Goal: Task Accomplishment & Management: Use online tool/utility

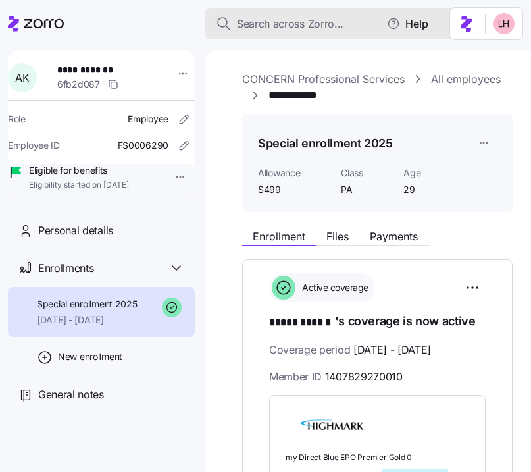
click at [295, 19] on span "Search across Zorro..." at bounding box center [290, 24] width 107 height 16
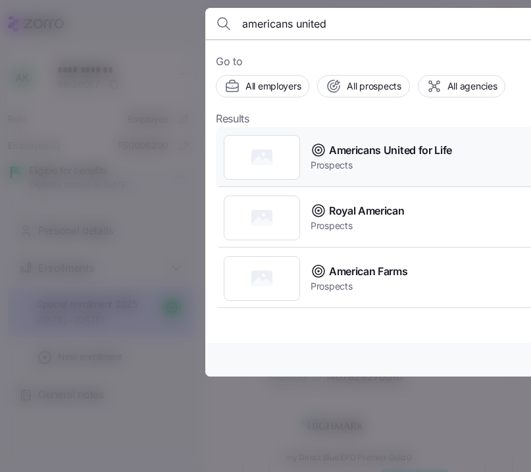
type input "americans united"
click at [409, 156] on span "Americans United for Life" at bounding box center [390, 150] width 123 height 16
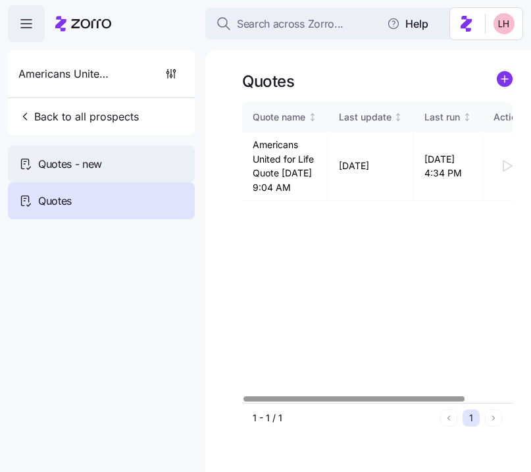
click at [70, 167] on span "Quotes - new" at bounding box center [70, 164] width 64 height 16
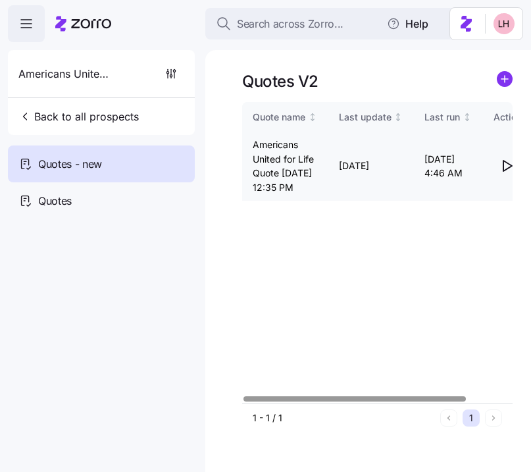
click at [508, 174] on icon "button" at bounding box center [507, 166] width 16 height 16
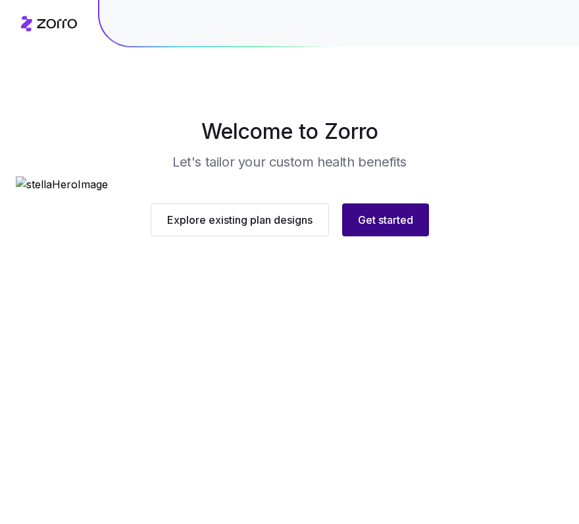
click at [417, 236] on button "Get started" at bounding box center [385, 219] width 87 height 33
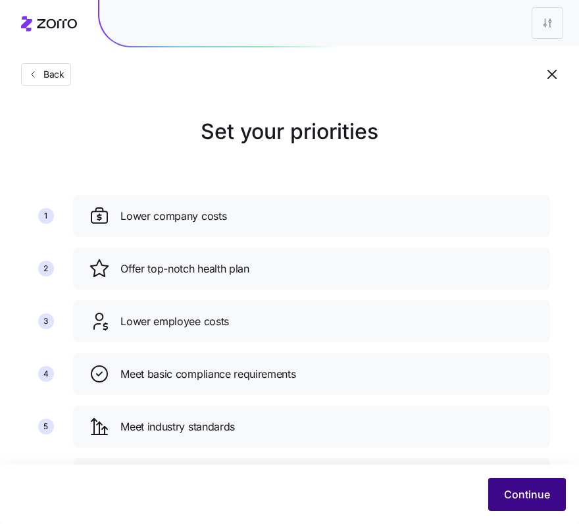
click at [540, 511] on button "Continue" at bounding box center [527, 494] width 78 height 33
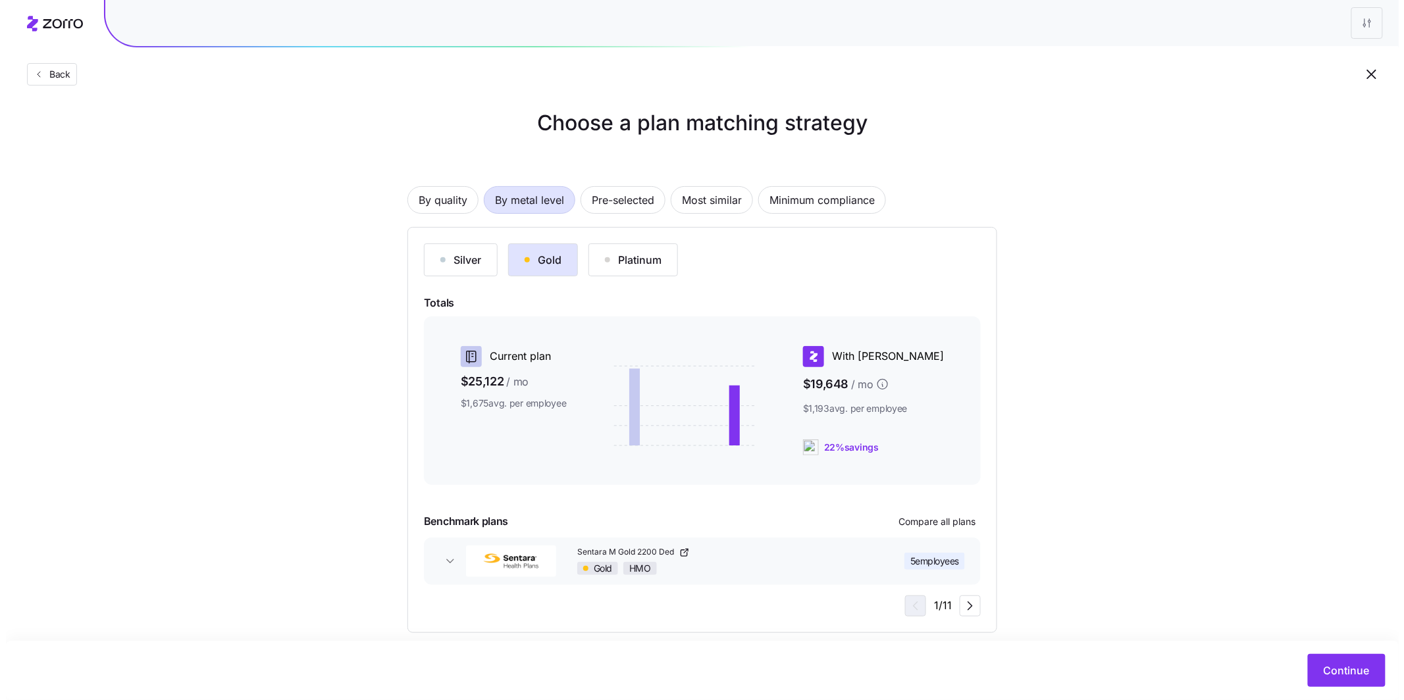
scroll to position [25, 0]
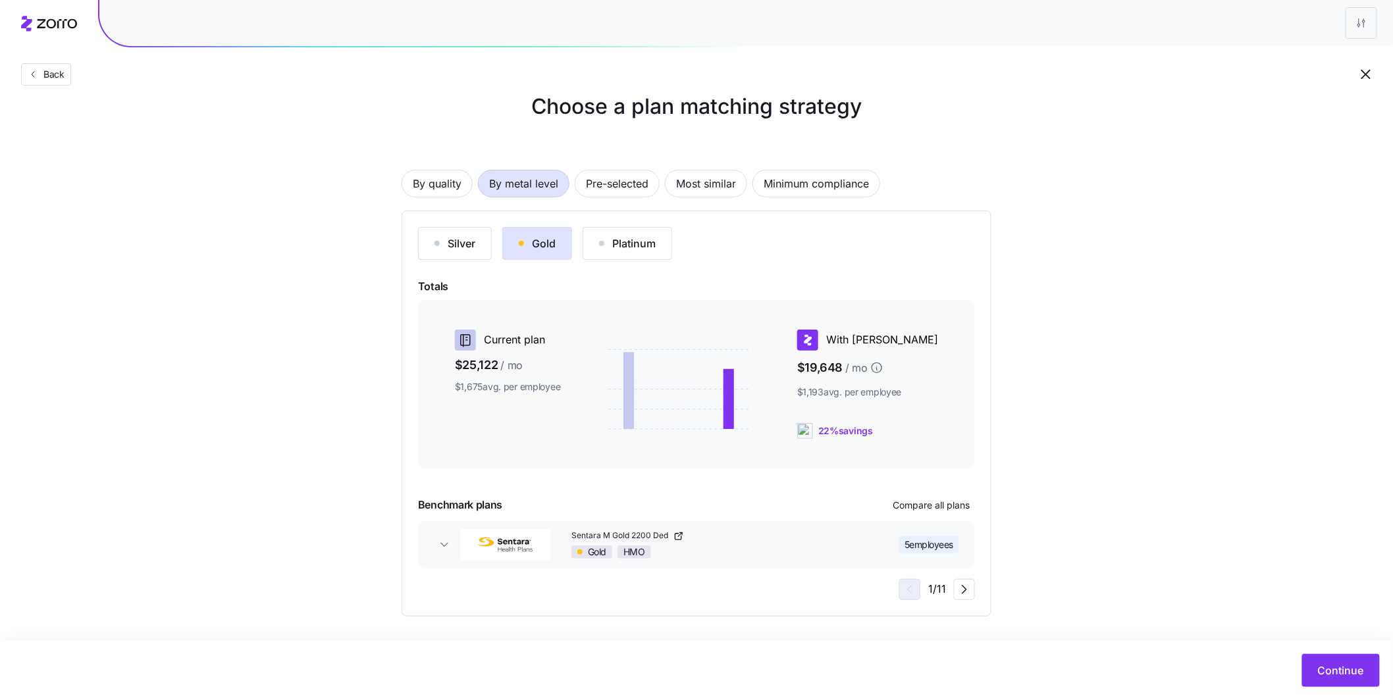
click at [589, 523] on link "Sentara M Gold 2200 Ded" at bounding box center [713, 536] width 284 height 11
click at [589, 500] on span "Compare all plans" at bounding box center [931, 505] width 77 height 13
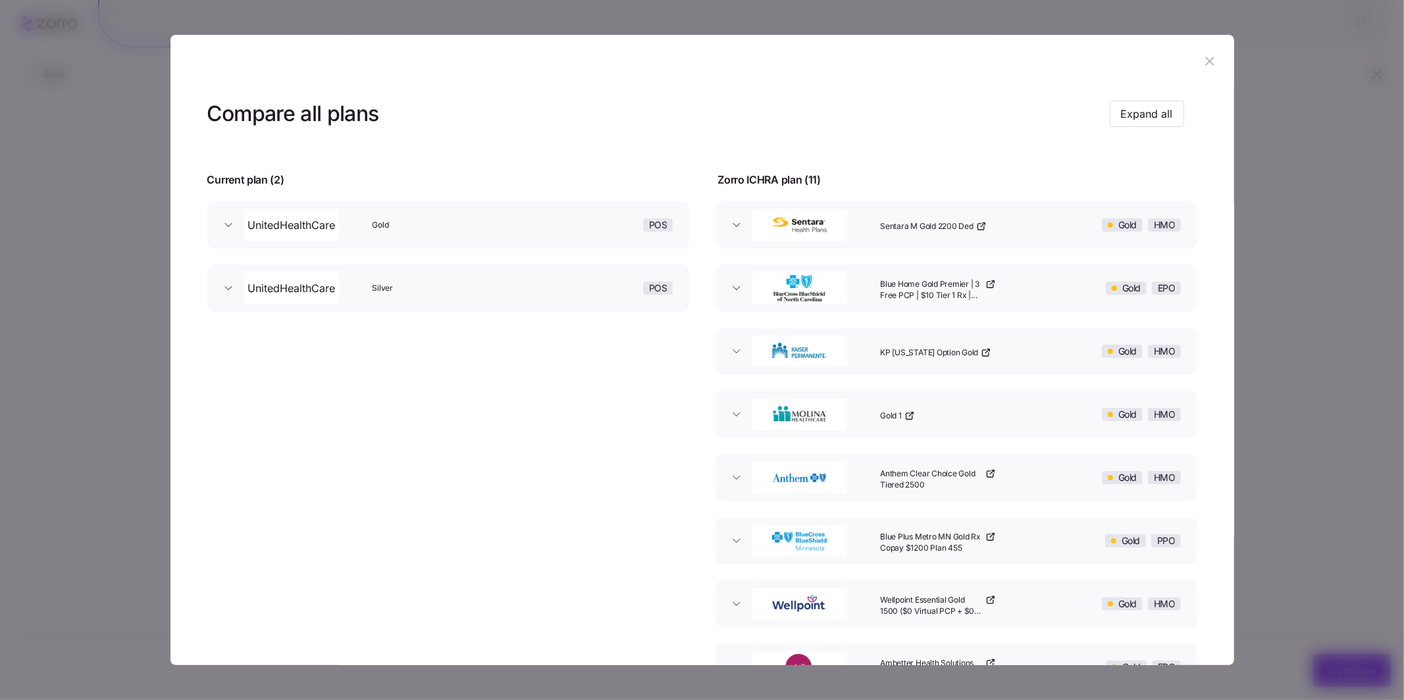
click at [450, 222] on span "Gold" at bounding box center [451, 225] width 158 height 11
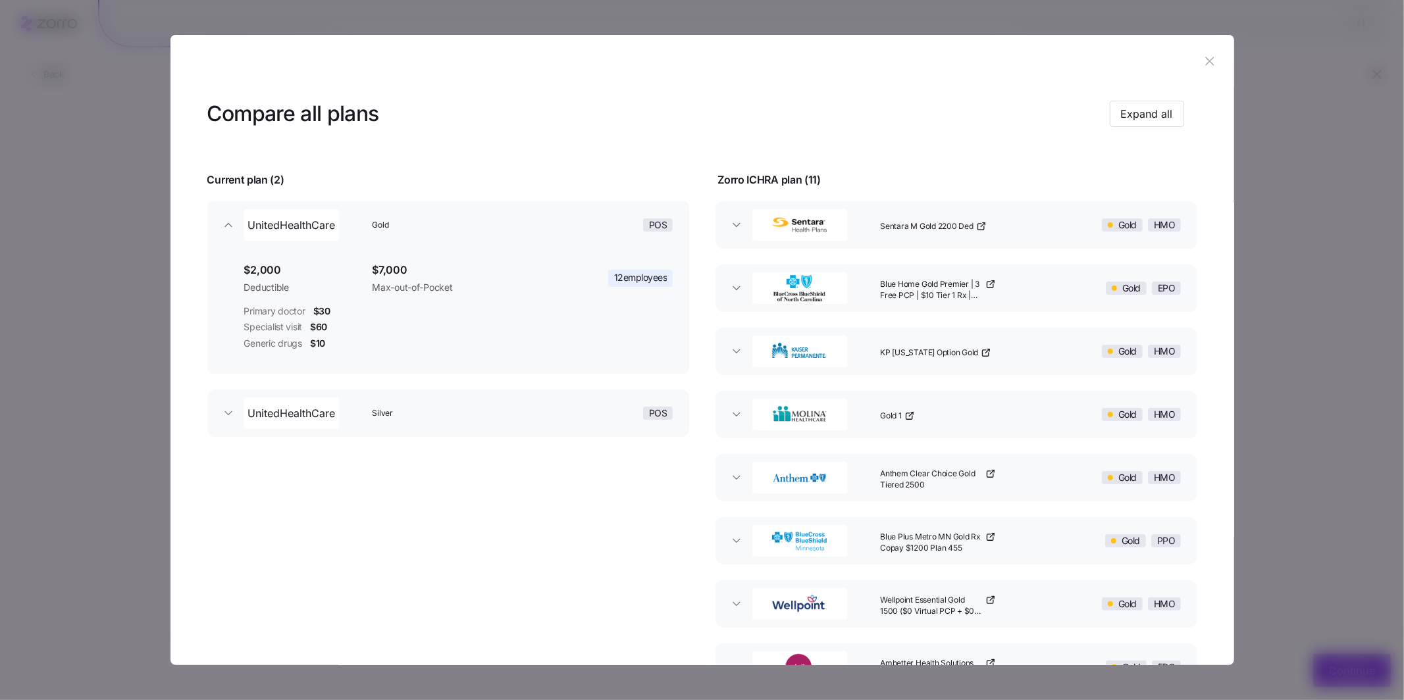
click at [446, 423] on div "Silver" at bounding box center [458, 413] width 183 height 42
click at [589, 231] on span "button" at bounding box center [736, 225] width 21 height 13
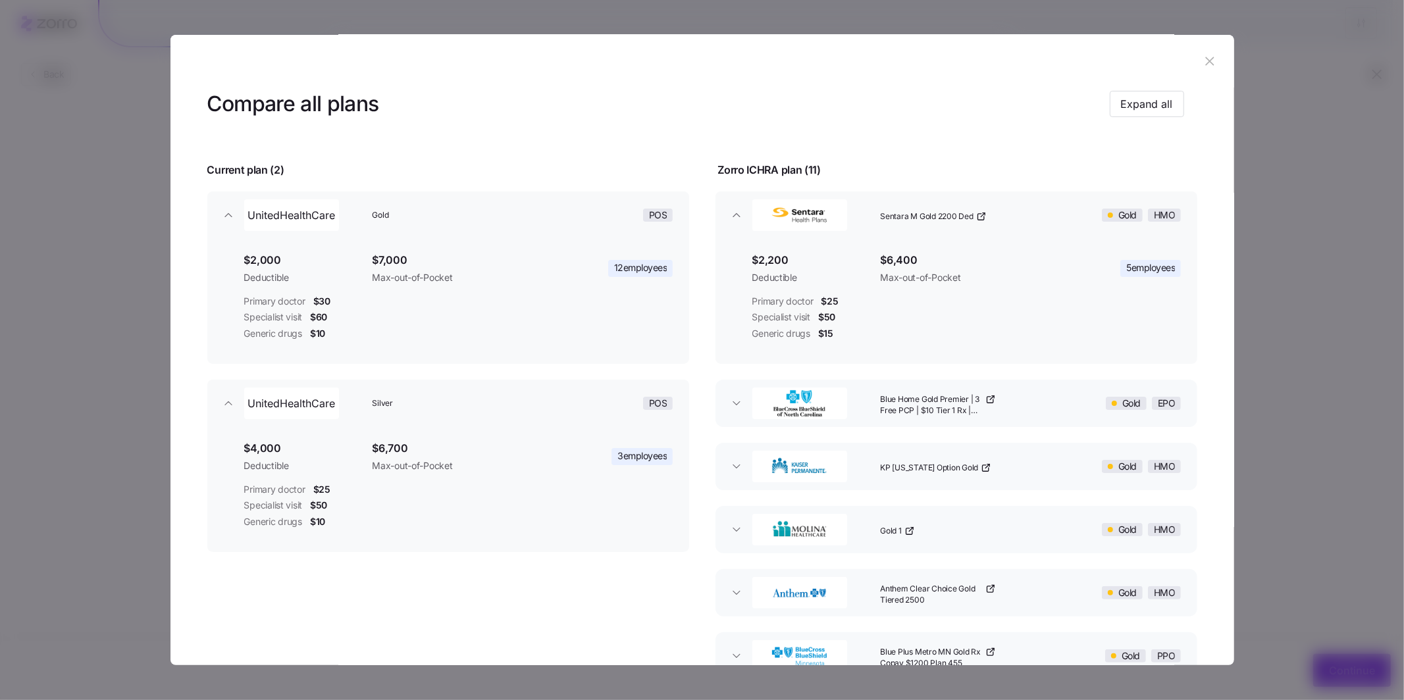
scroll to position [24, 0]
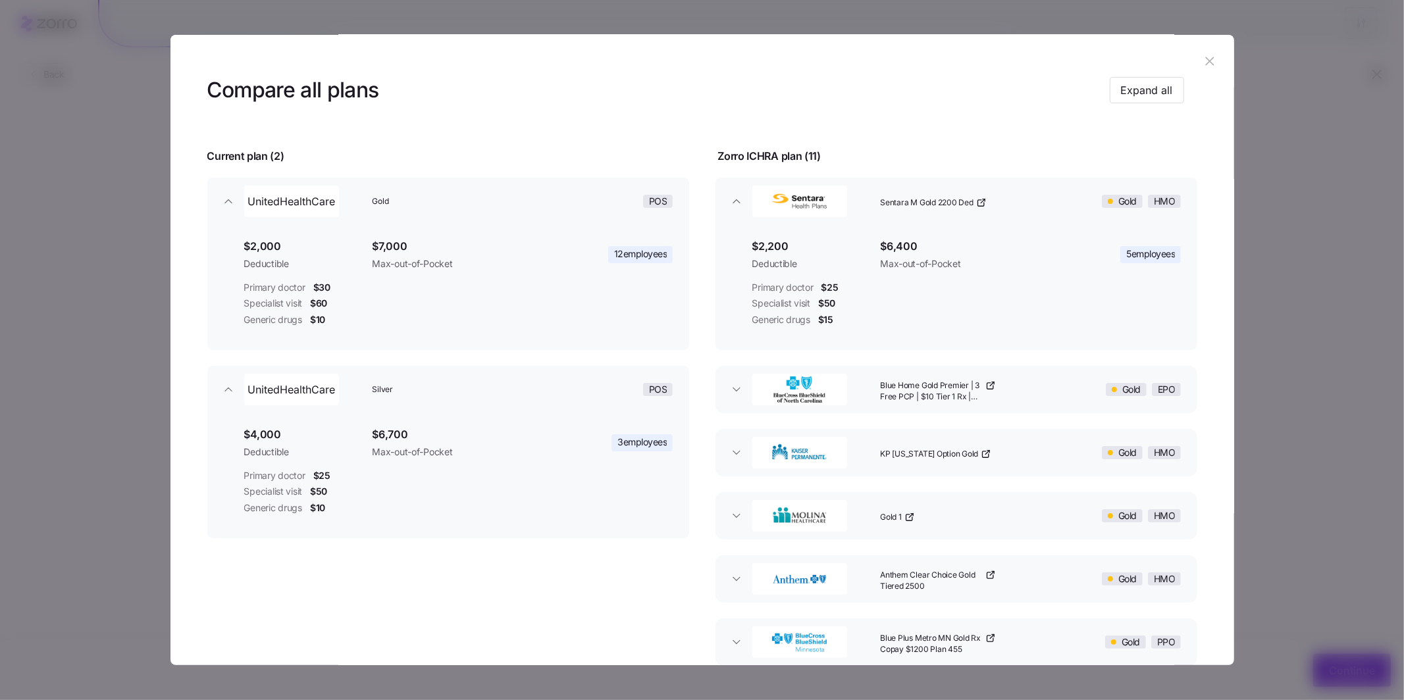
click at [589, 387] on div "button" at bounding box center [811, 390] width 128 height 42
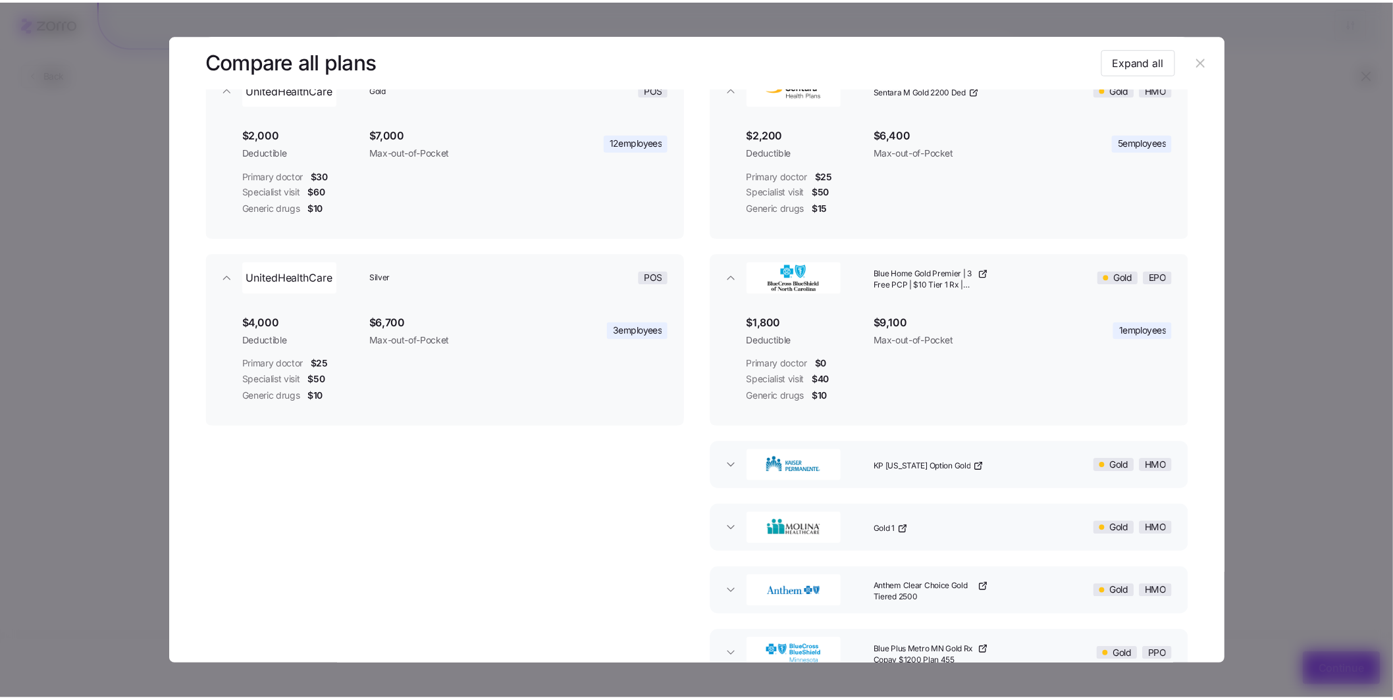
scroll to position [266, 0]
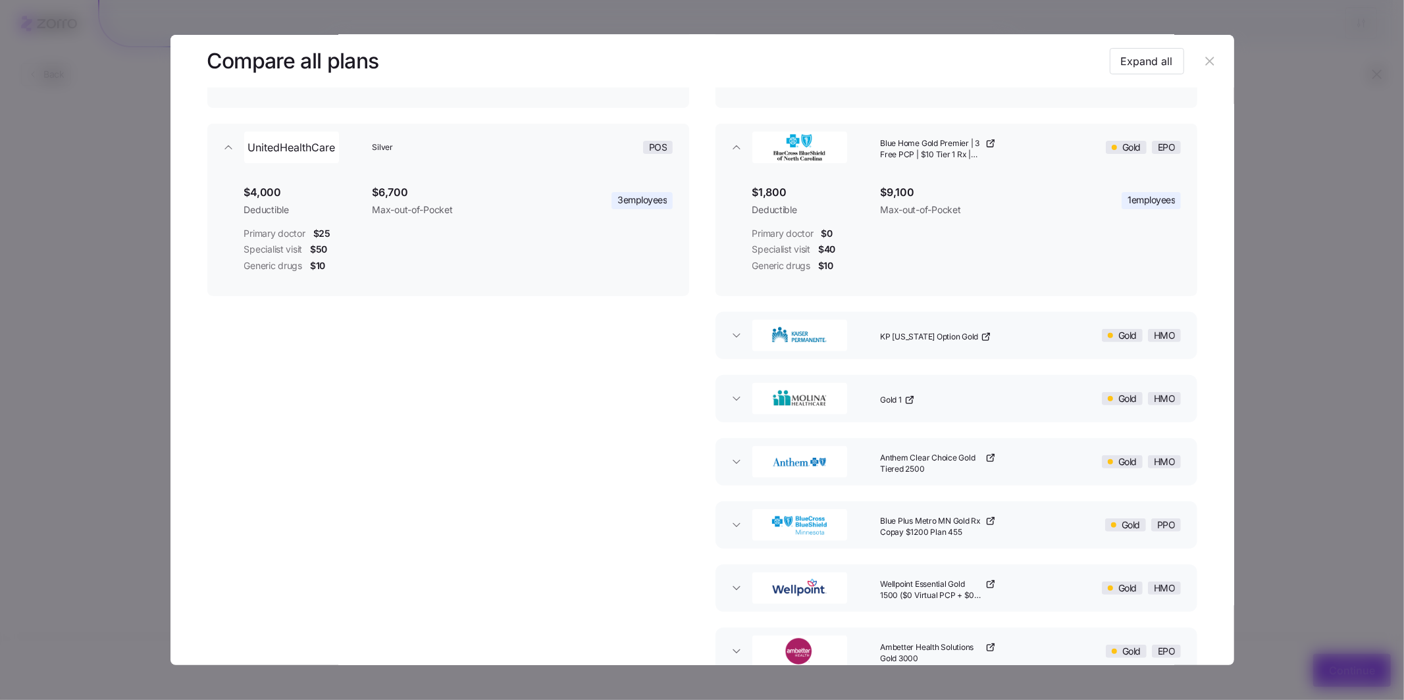
click at [589, 343] on button "KP [US_STATE] Option Gold Gold HMO" at bounding box center [957, 335] width 482 height 47
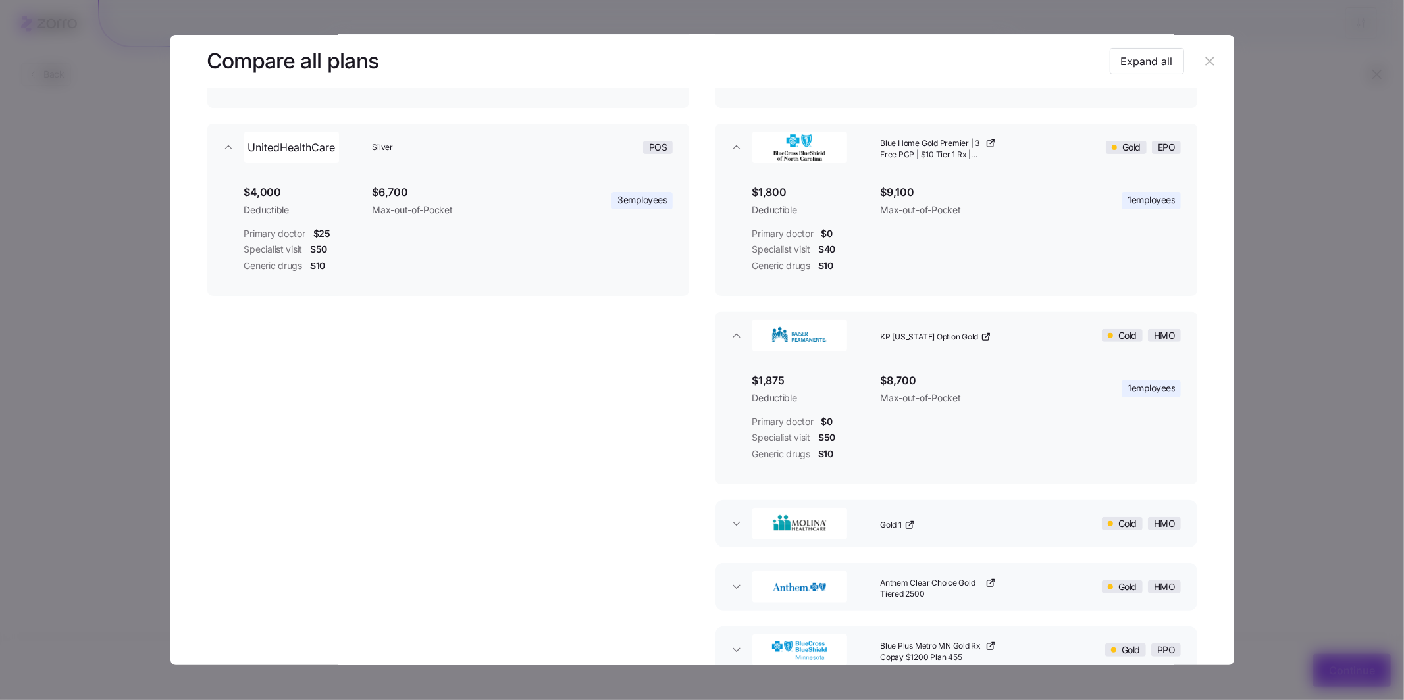
click at [589, 63] on icon "button" at bounding box center [1210, 61] width 14 height 14
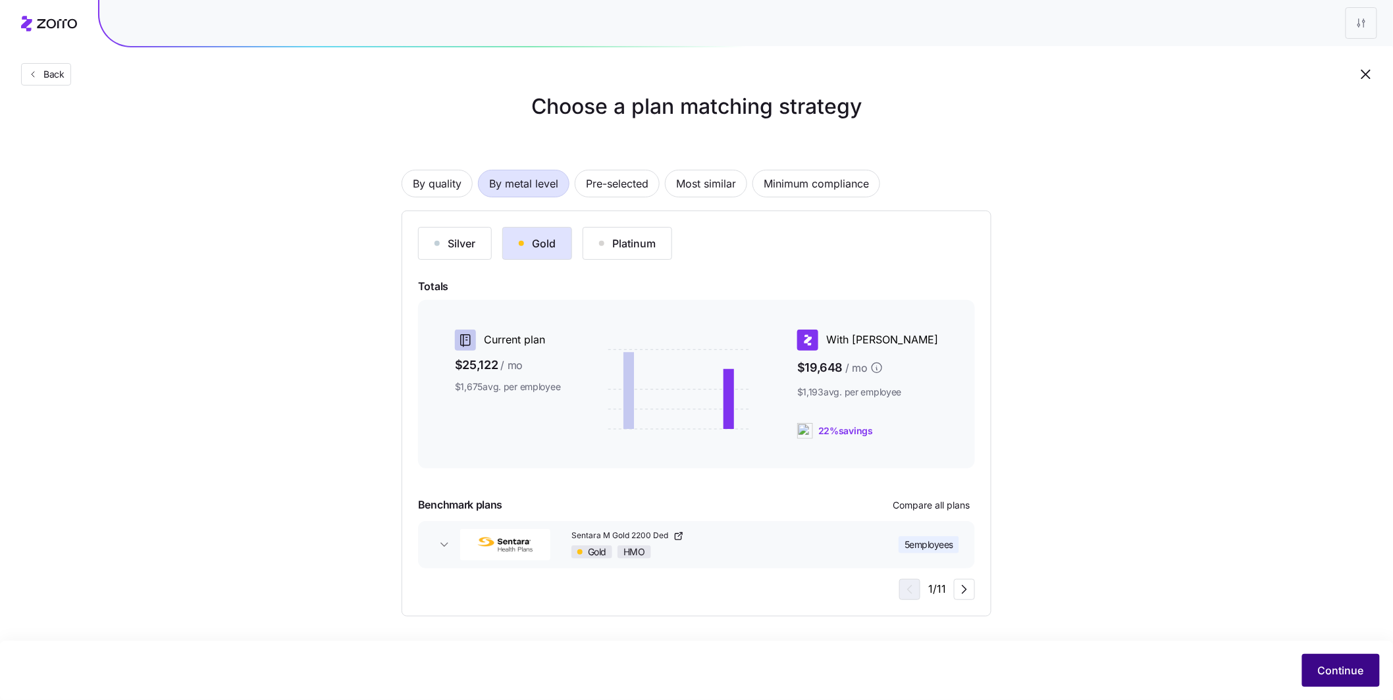
click at [589, 523] on button "Continue" at bounding box center [1341, 670] width 78 height 33
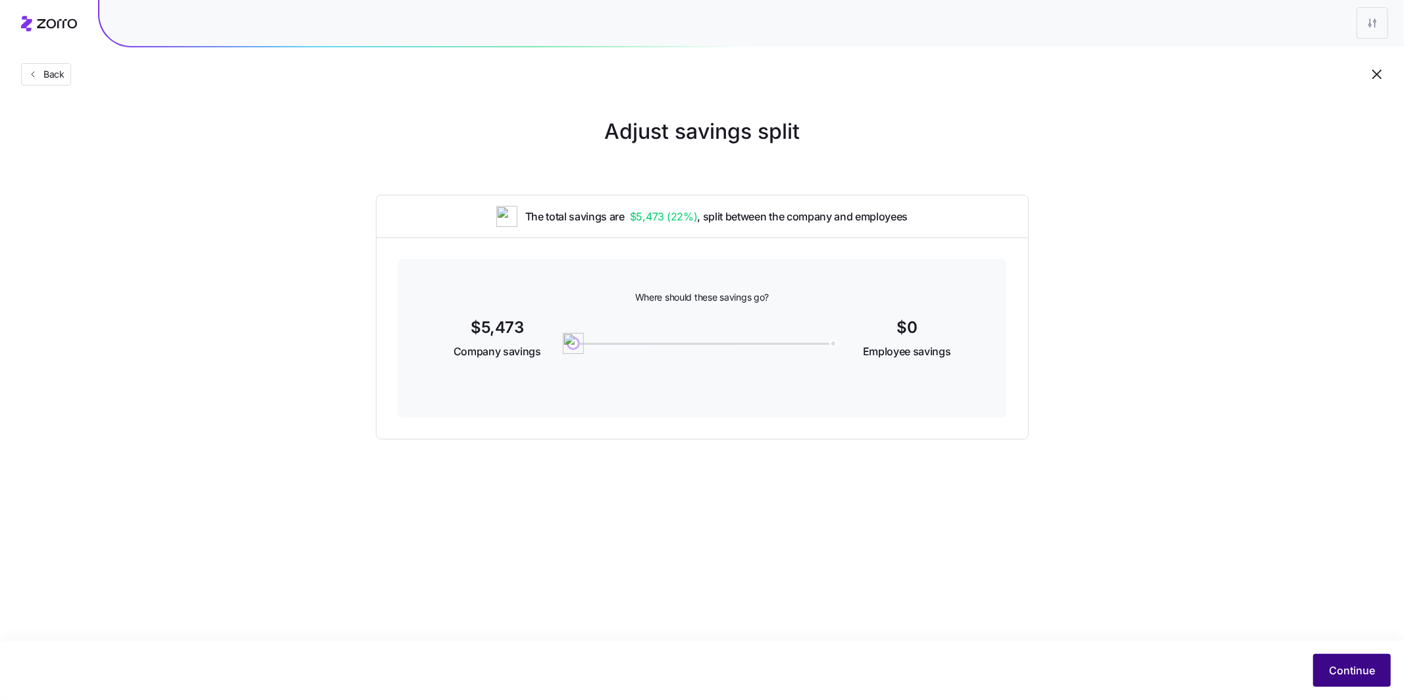
click at [589, 523] on button "Continue" at bounding box center [1352, 670] width 78 height 33
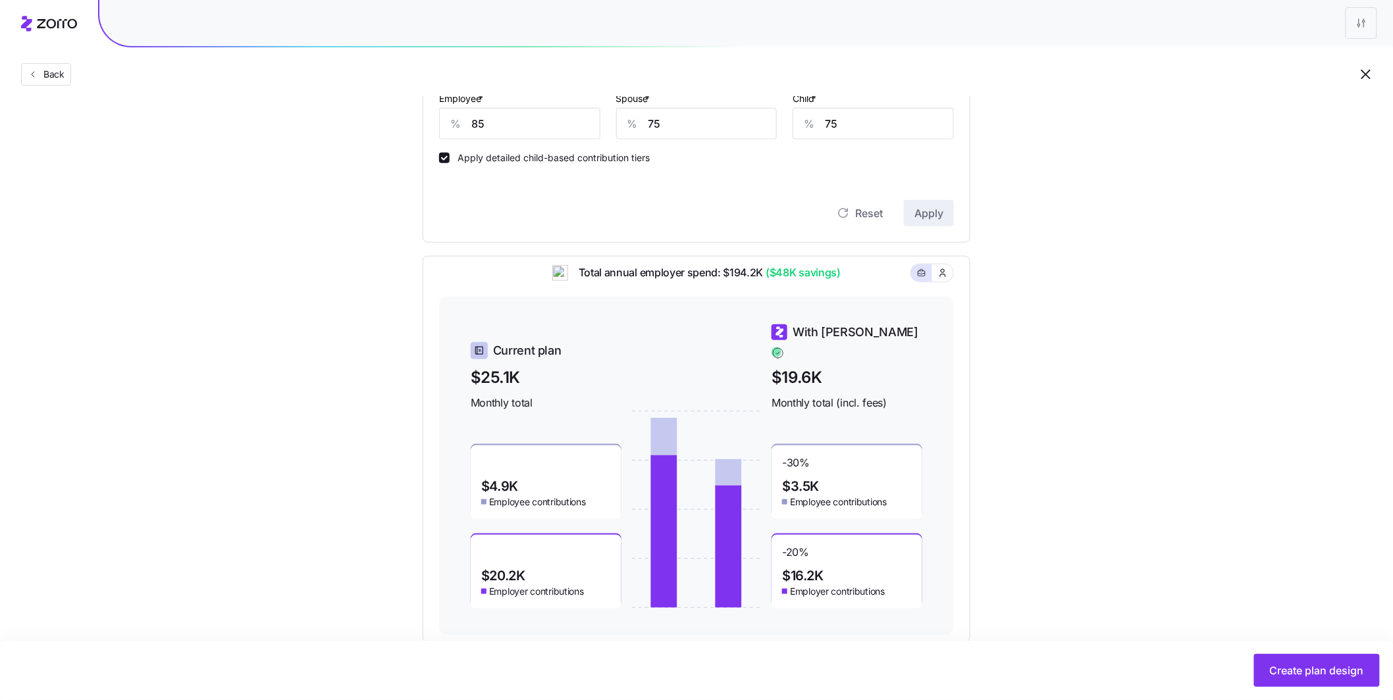
scroll to position [429, 0]
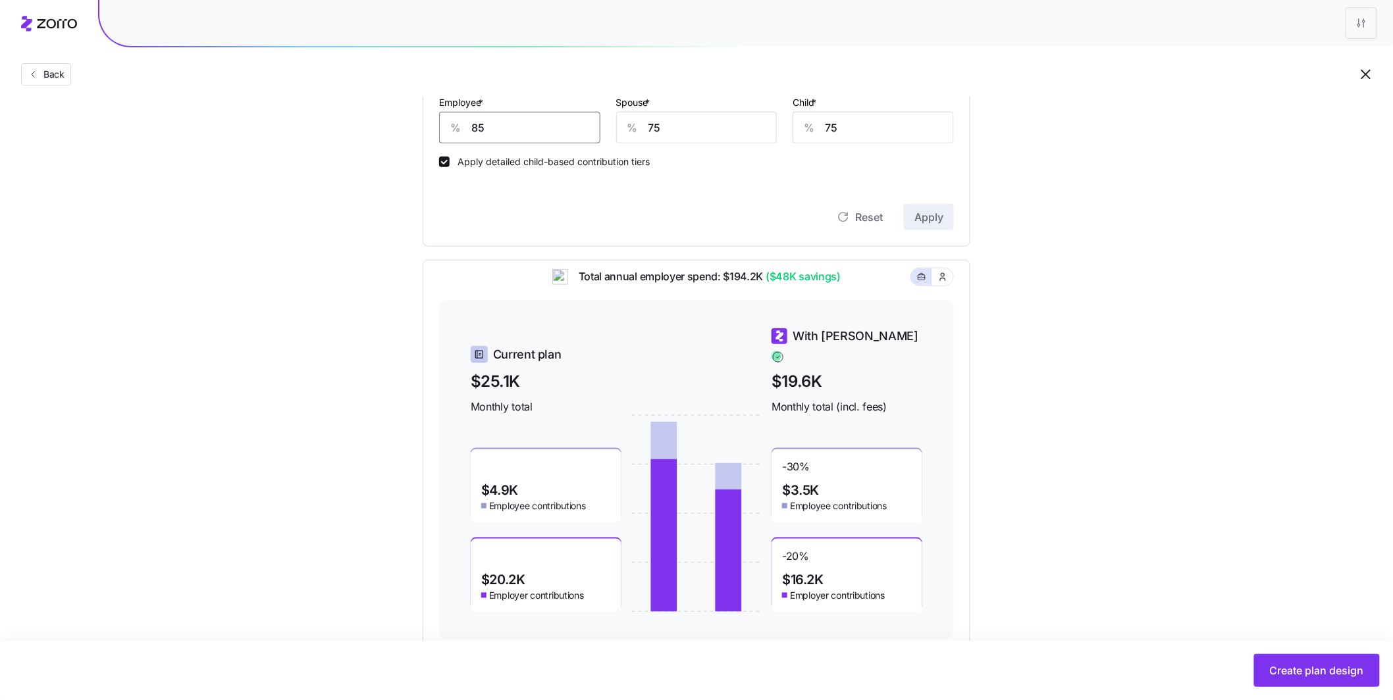
drag, startPoint x: 500, startPoint y: 130, endPoint x: 439, endPoint y: 126, distance: 61.3
click at [439, 126] on input "85" at bounding box center [519, 128] width 161 height 32
type input "100"
click at [589, 209] on button "Apply" at bounding box center [929, 217] width 50 height 26
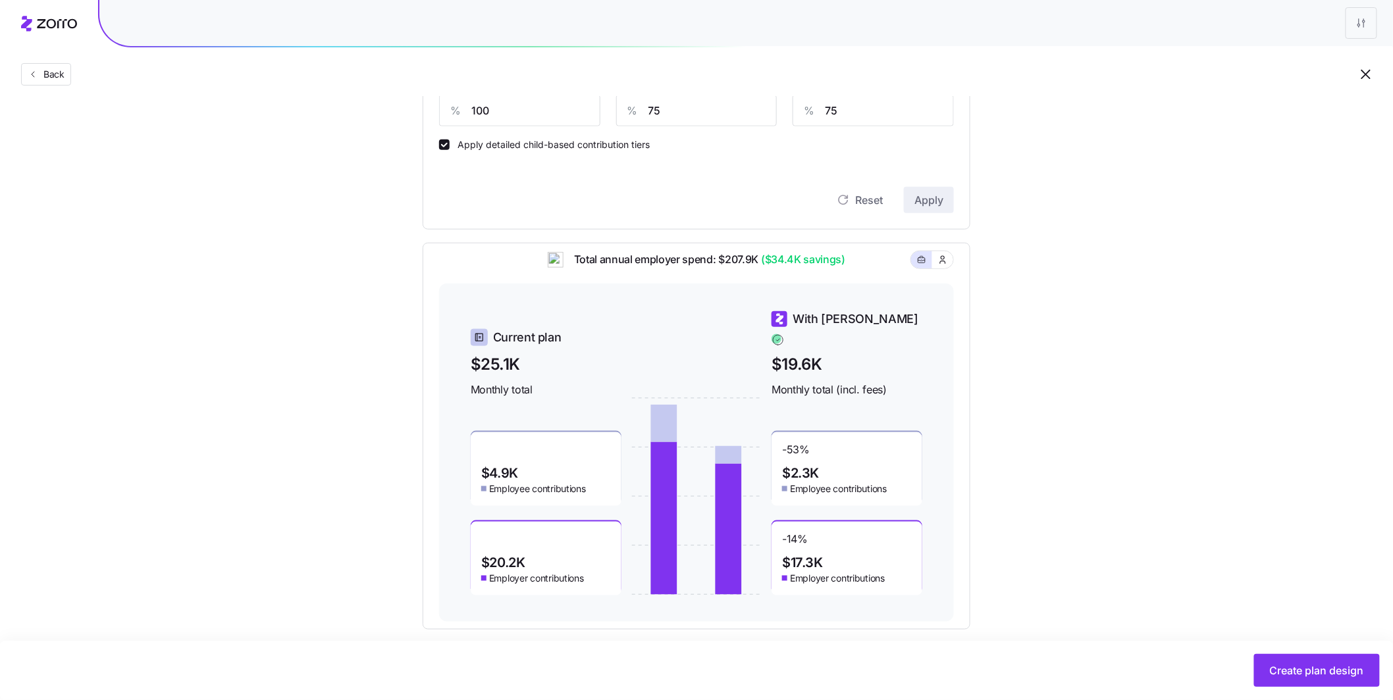
scroll to position [459, 0]
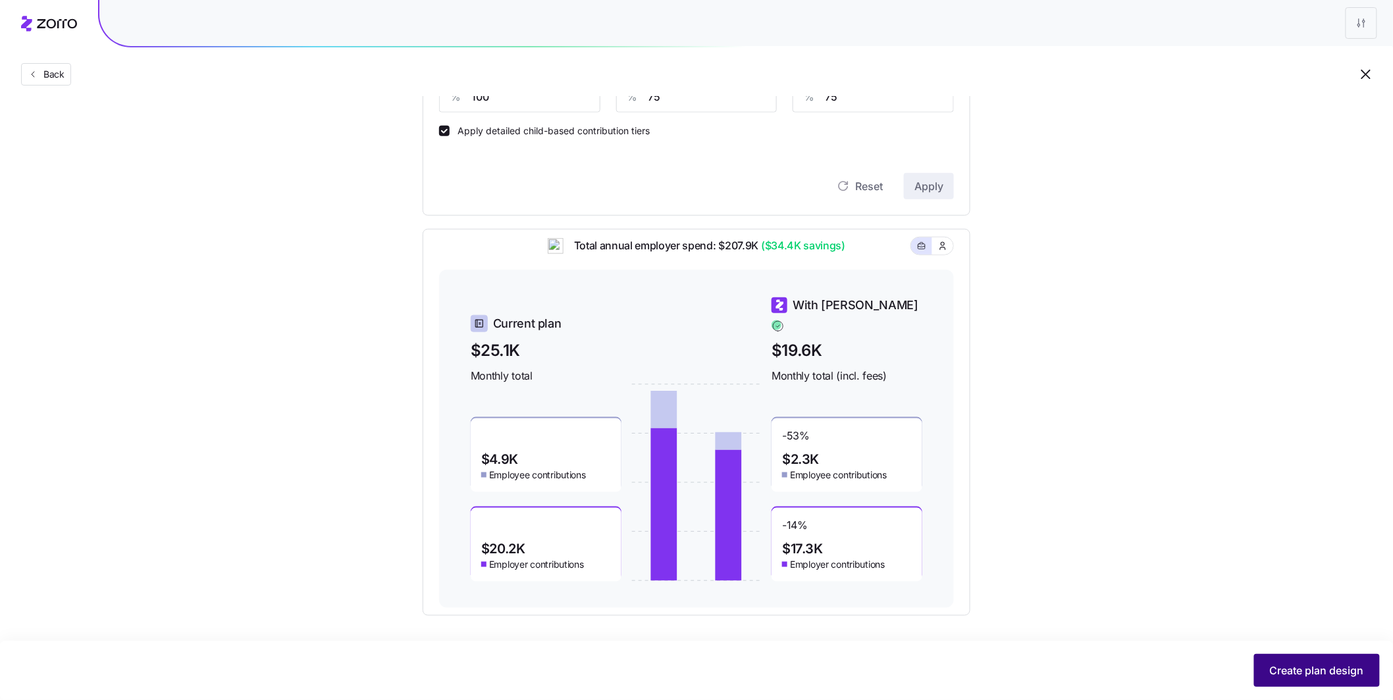
click at [589, 523] on span "Create plan design" at bounding box center [1317, 671] width 94 height 16
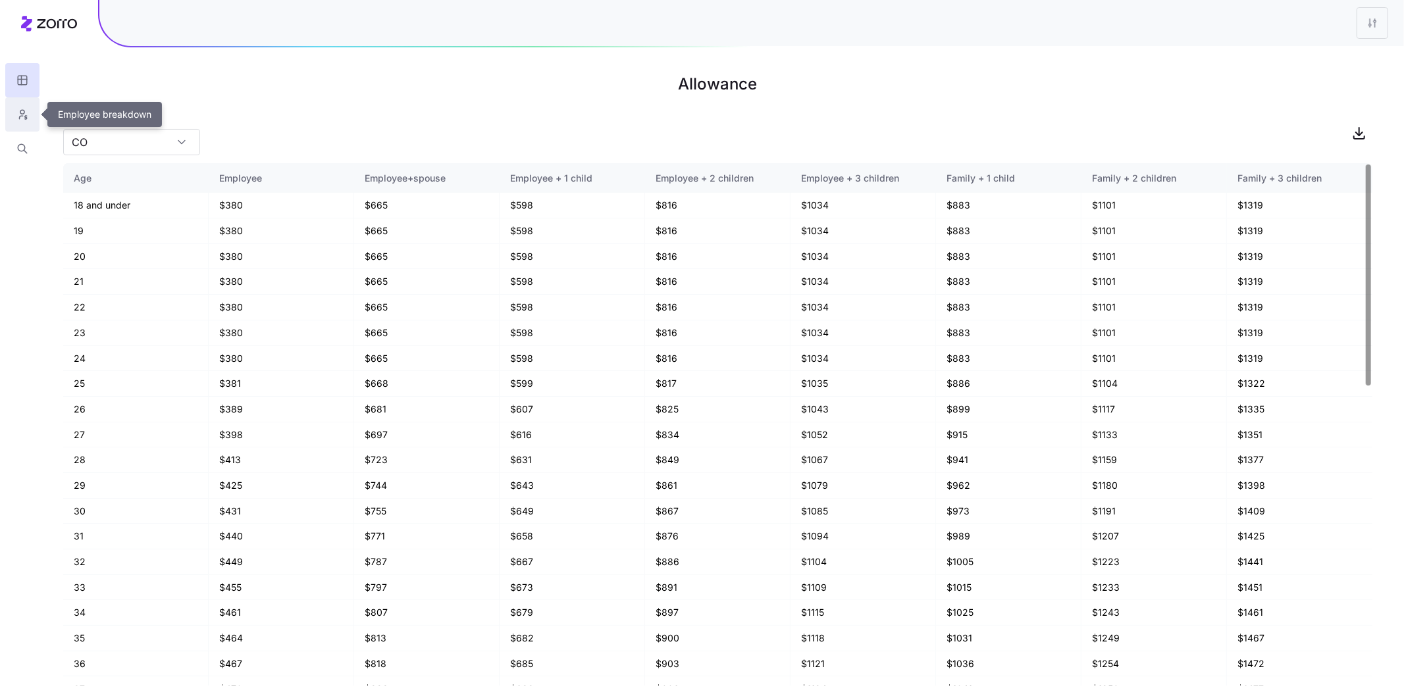
click at [24, 120] on icon "button" at bounding box center [22, 114] width 12 height 13
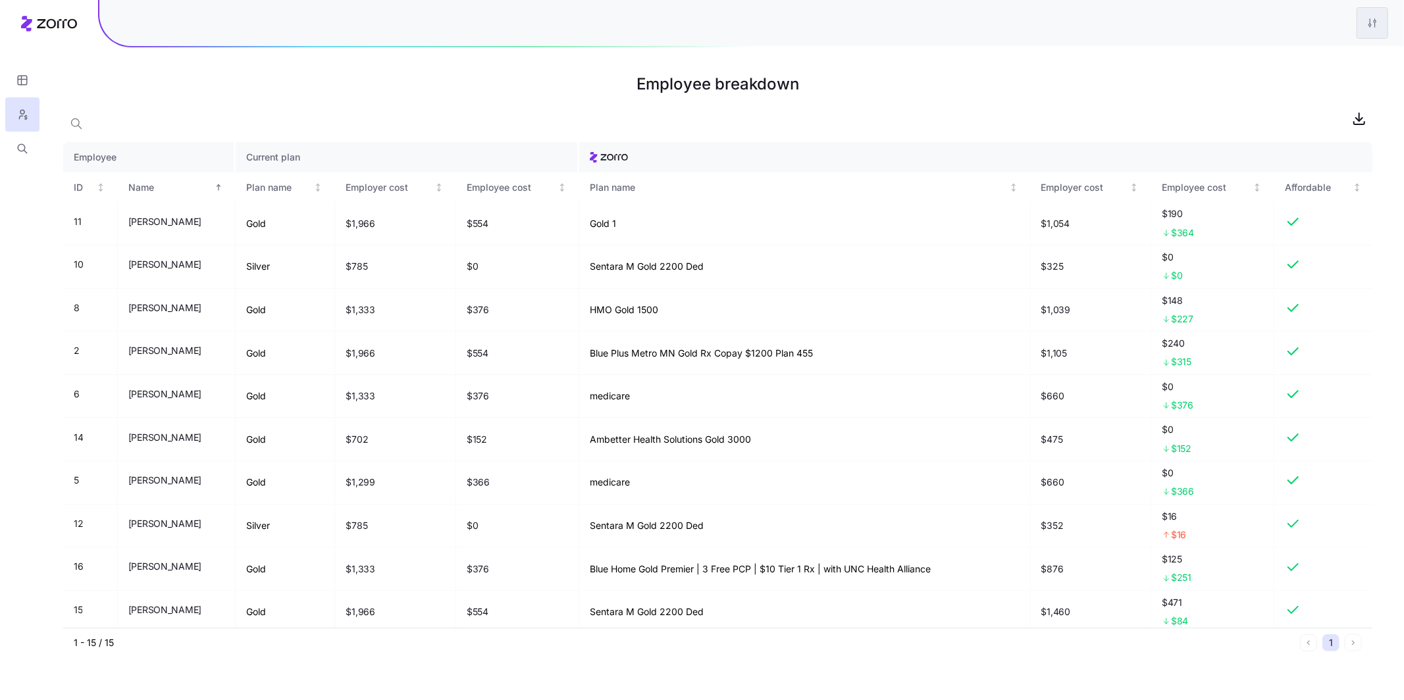
click at [589, 32] on html "Employee breakdown Employee Current plan ID Name Plan name Employer cost Employ…" at bounding box center [702, 350] width 1404 height 700
click at [589, 54] on div "Edit plan design" at bounding box center [1293, 58] width 69 height 14
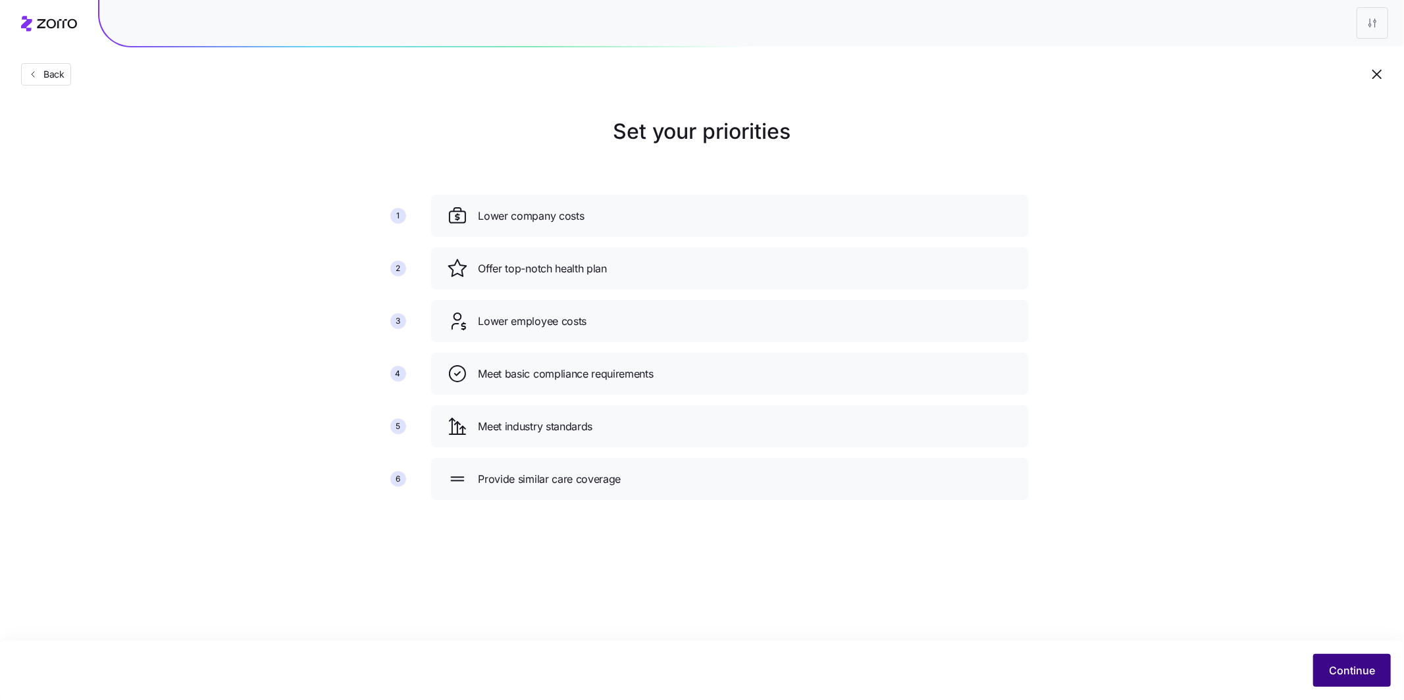
click at [589, 523] on span "Continue" at bounding box center [1352, 671] width 46 height 16
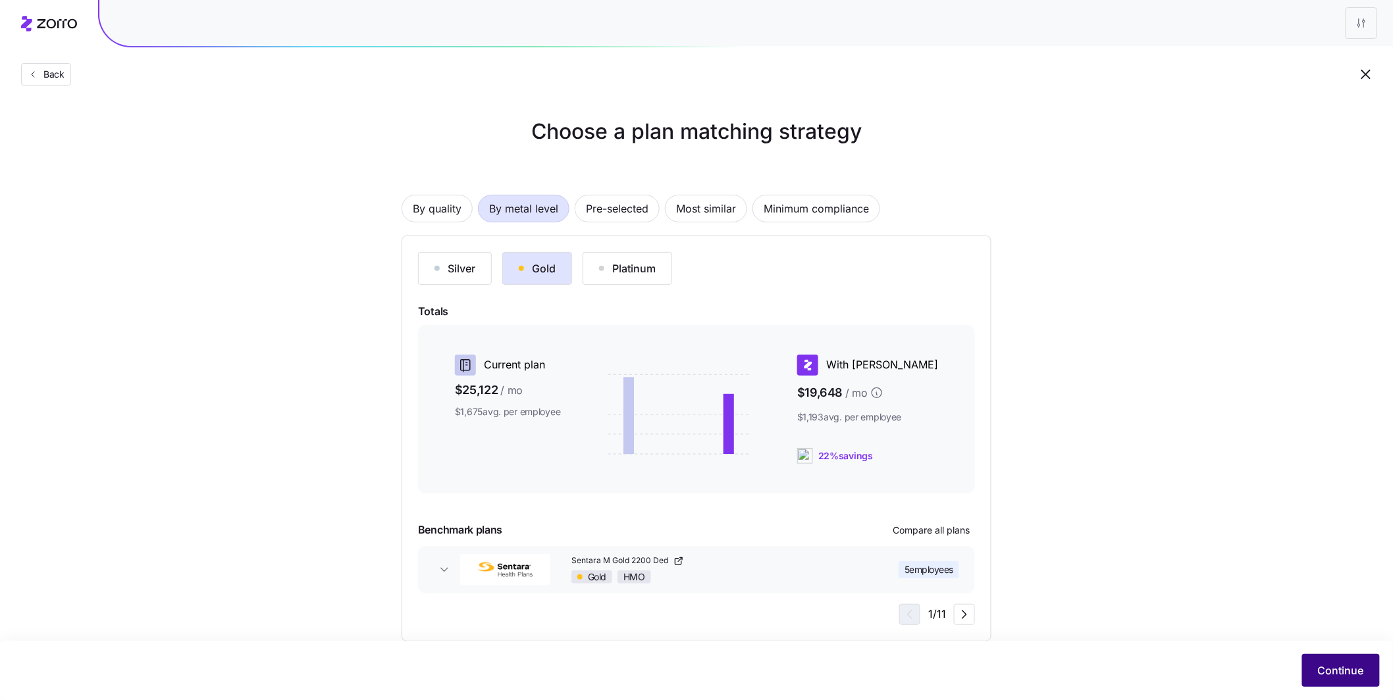
click at [589, 523] on span "Continue" at bounding box center [1341, 671] width 46 height 16
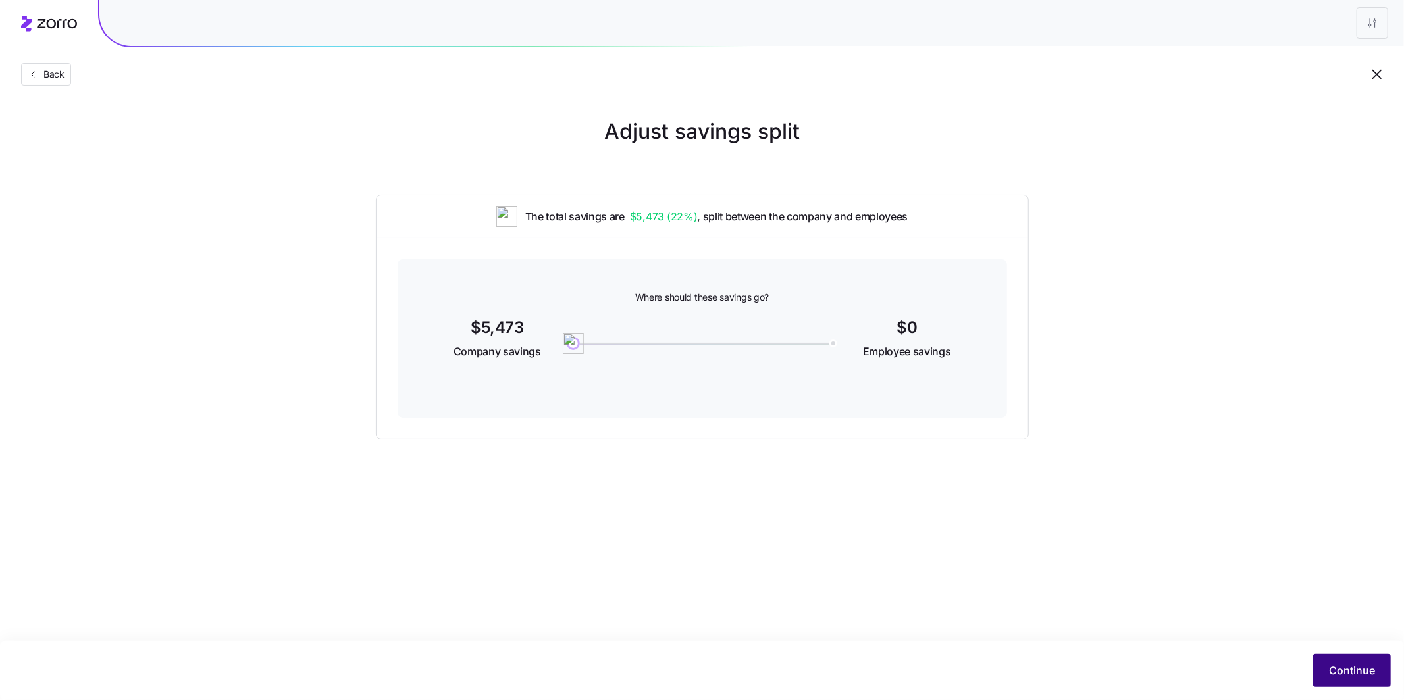
click at [589, 523] on span "Continue" at bounding box center [1352, 671] width 46 height 16
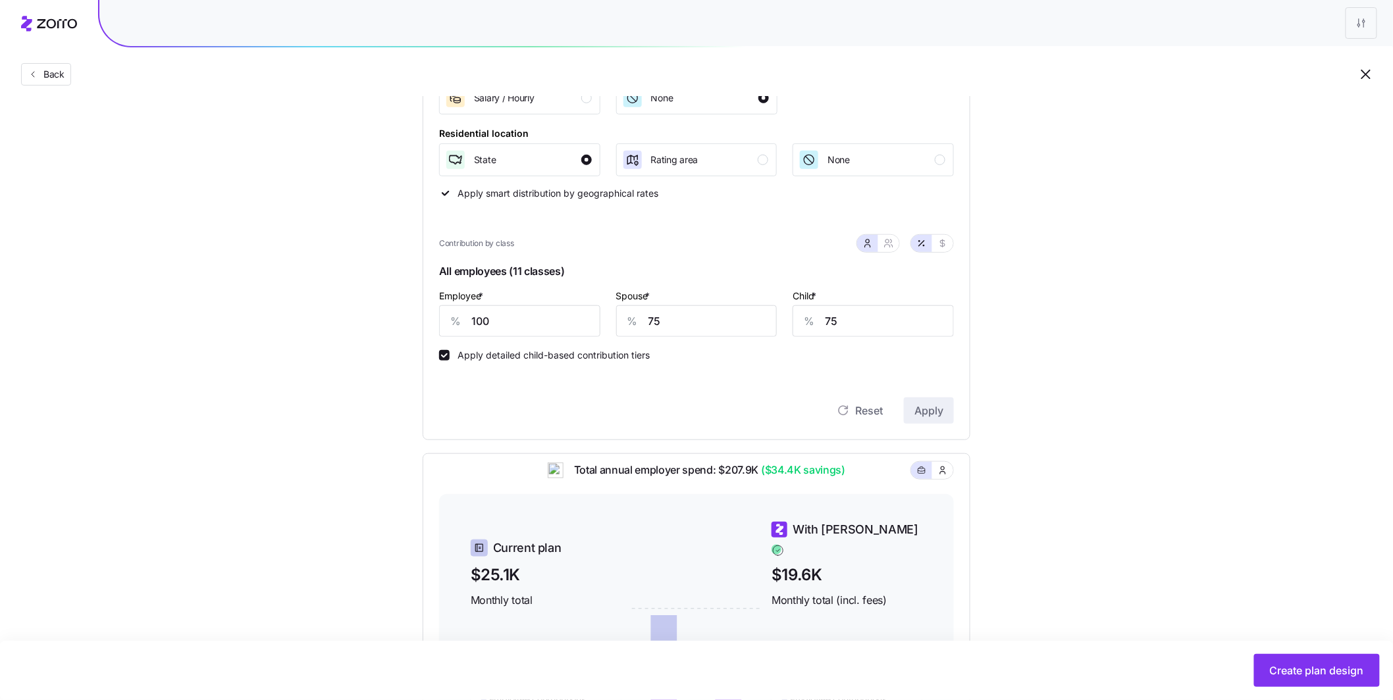
scroll to position [178, 0]
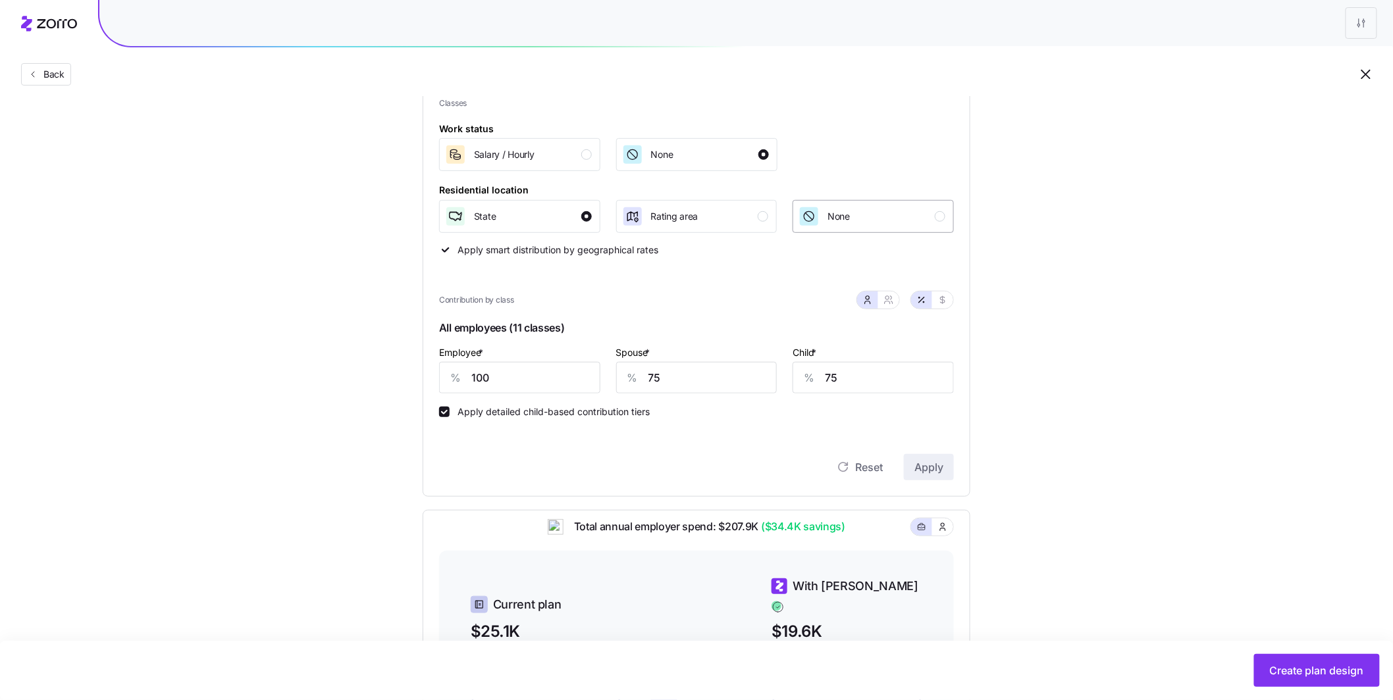
click at [589, 220] on div "button" at bounding box center [940, 216] width 11 height 11
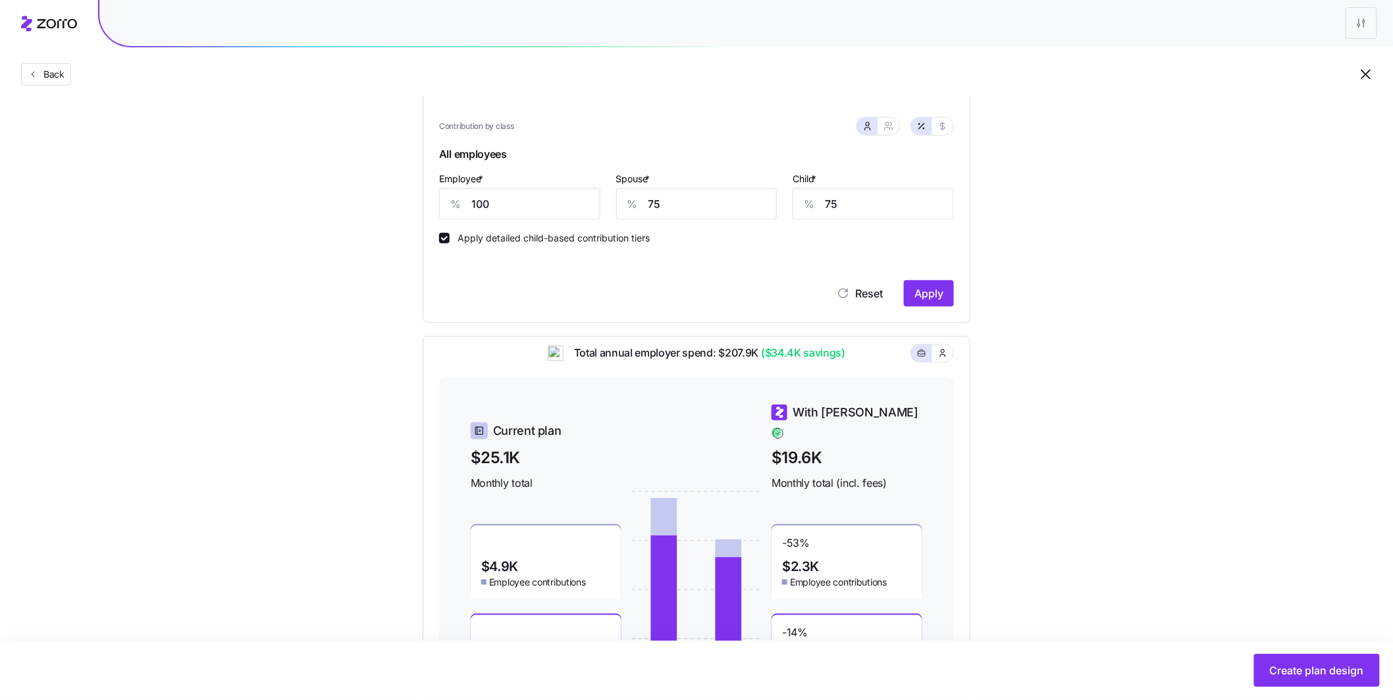
scroll to position [459, 0]
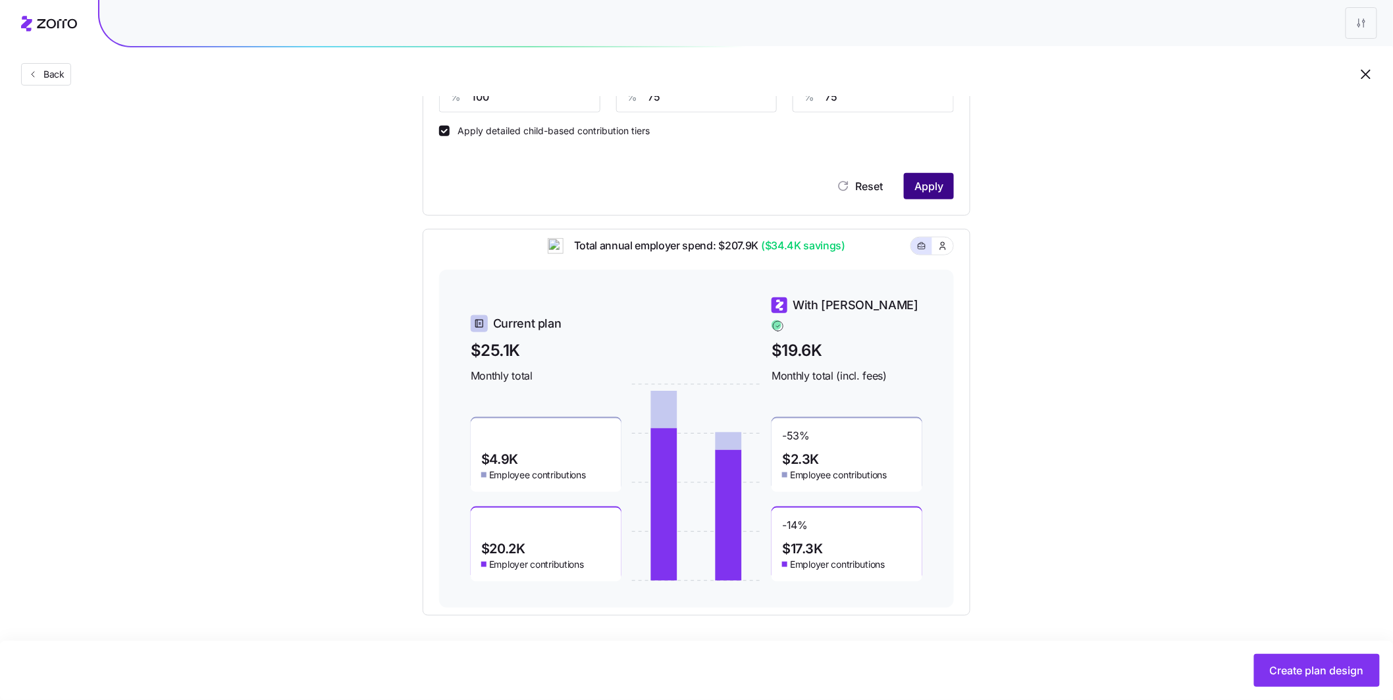
click at [589, 194] on span "Apply" at bounding box center [928, 186] width 29 height 16
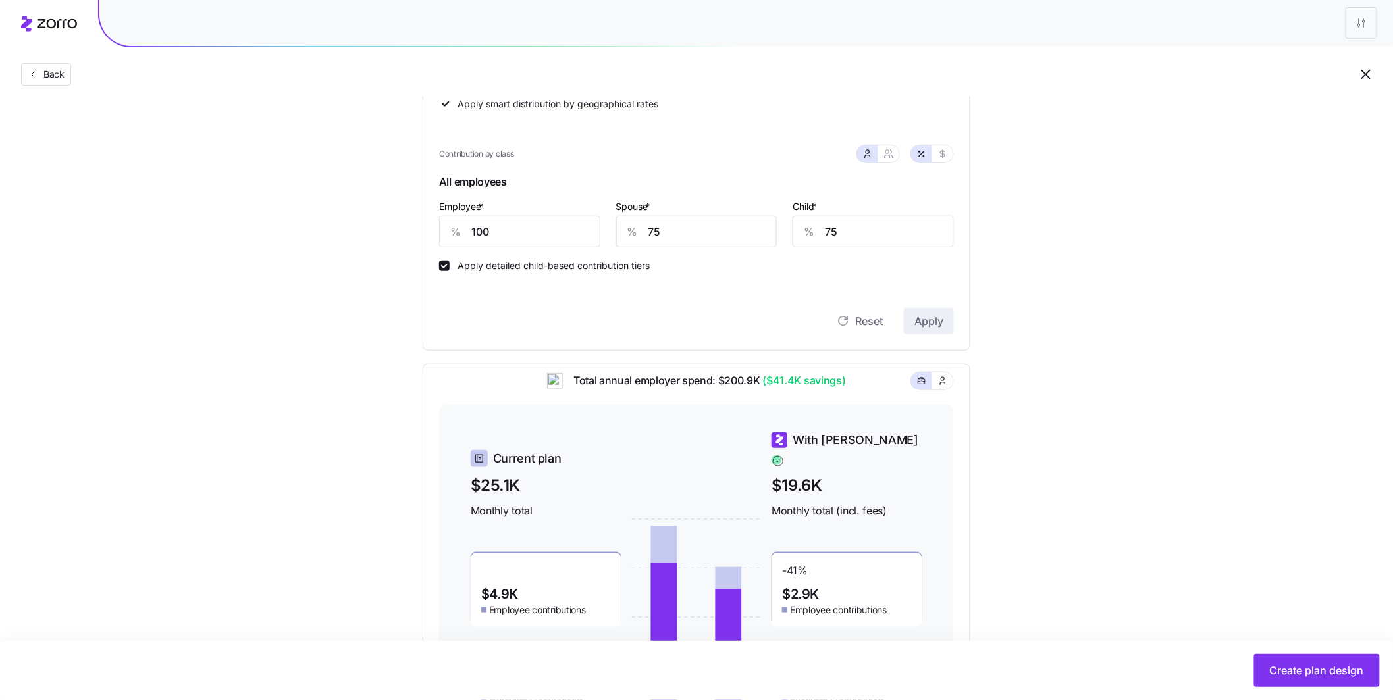
scroll to position [20, 0]
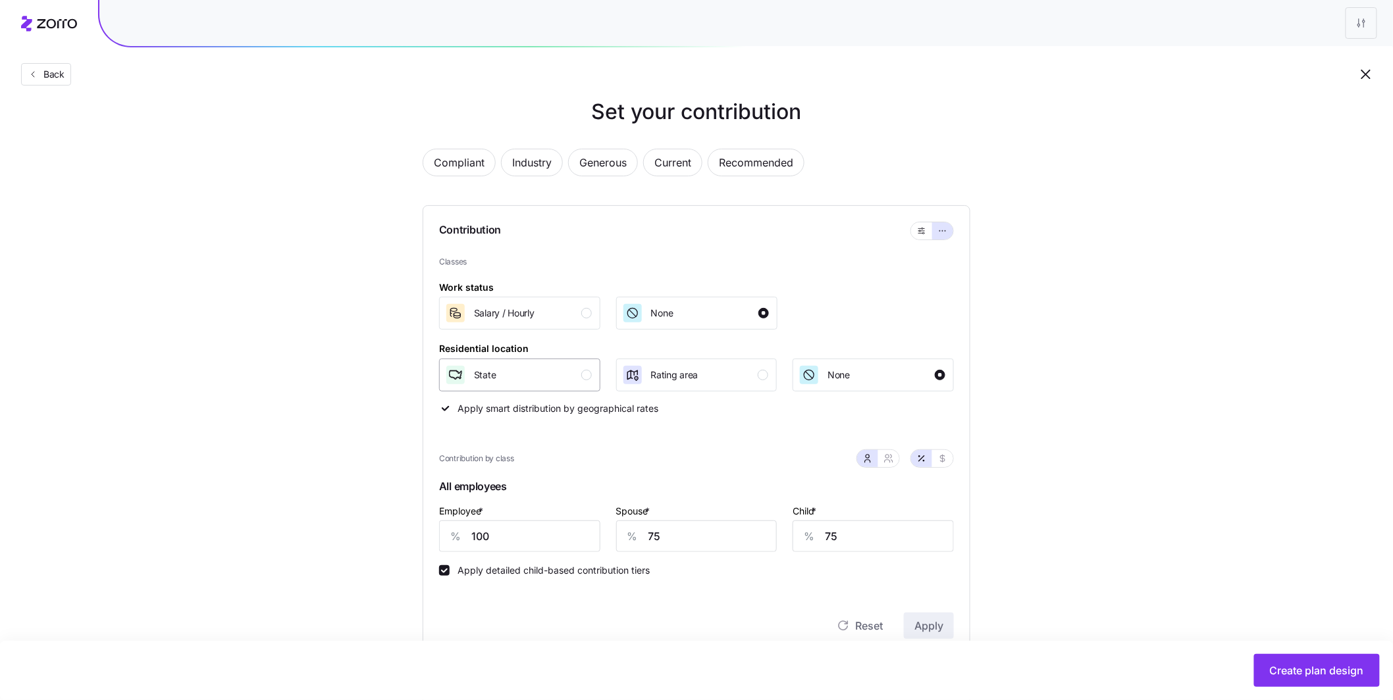
click at [587, 375] on div "button" at bounding box center [586, 375] width 11 height 11
drag, startPoint x: 924, startPoint y: 633, endPoint x: 938, endPoint y: 600, distance: 35.7
click at [589, 523] on span "Apply" at bounding box center [928, 626] width 29 height 16
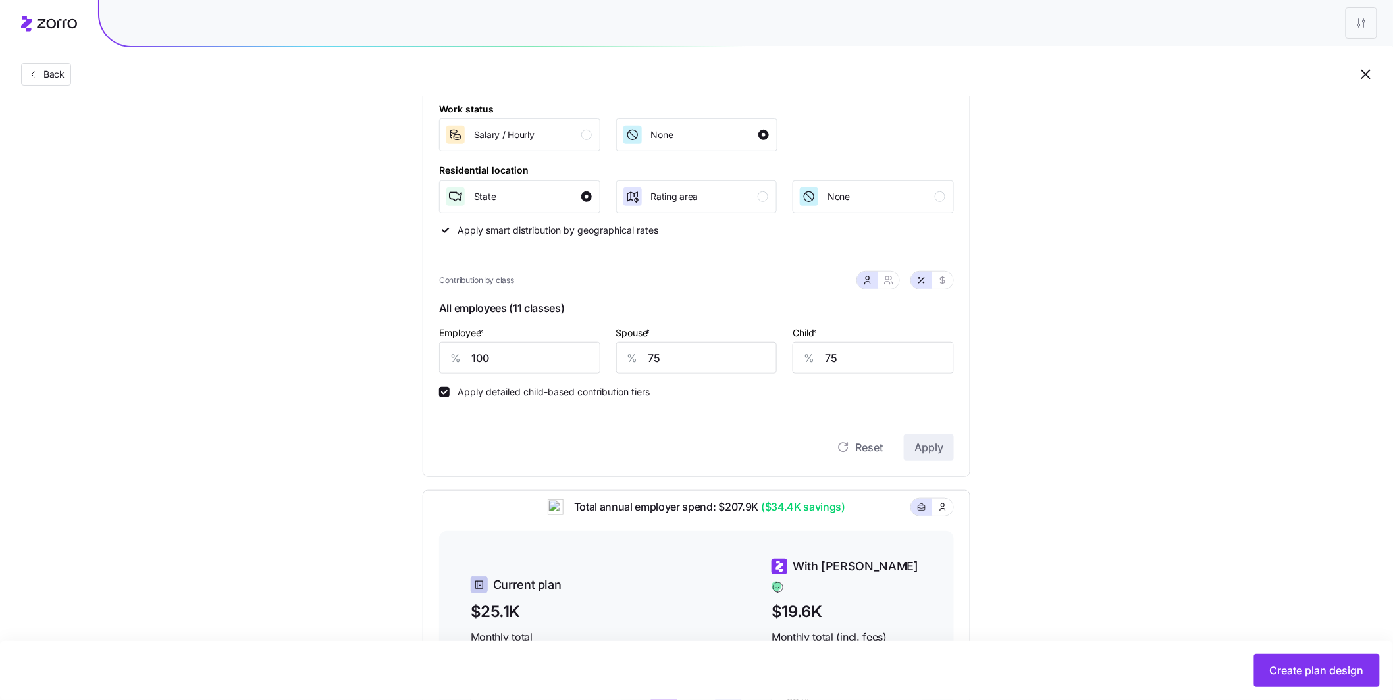
scroll to position [260, 0]
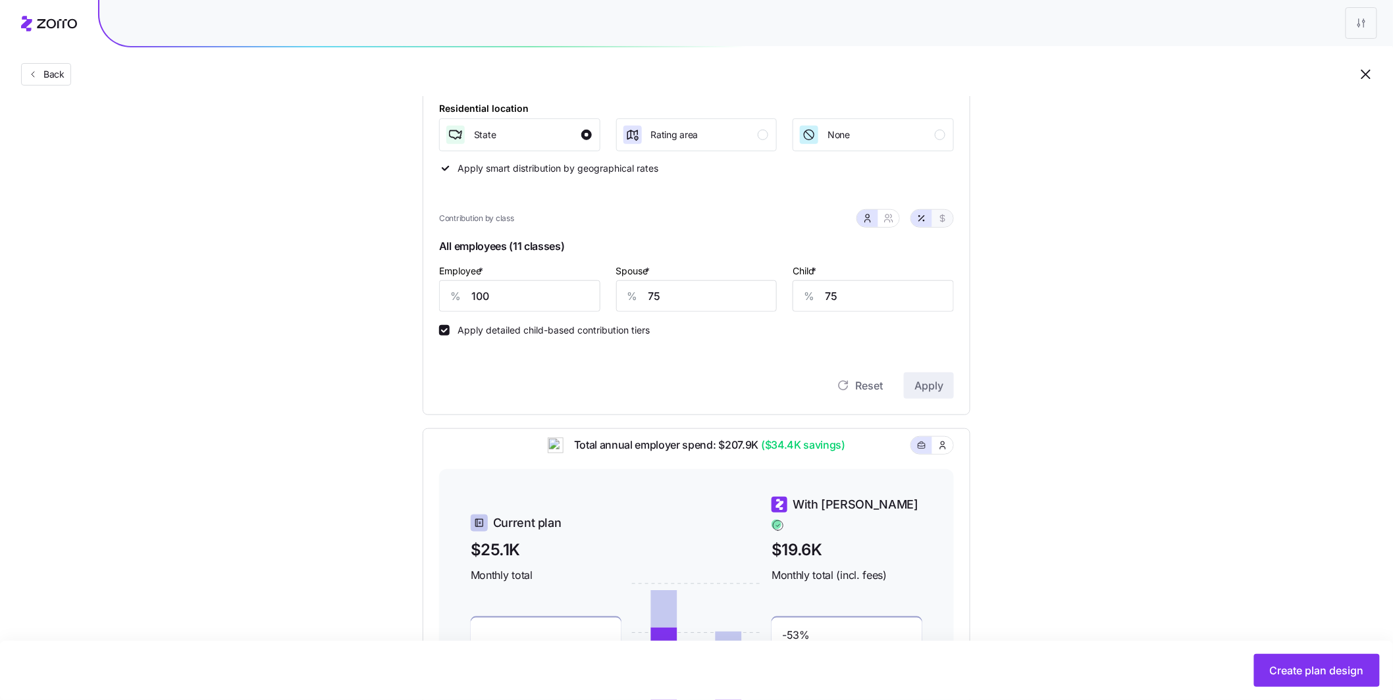
click at [589, 224] on button "button" at bounding box center [942, 218] width 21 height 17
type input "640"
type input "480"
type input "209"
click at [589, 224] on button "button" at bounding box center [921, 218] width 21 height 17
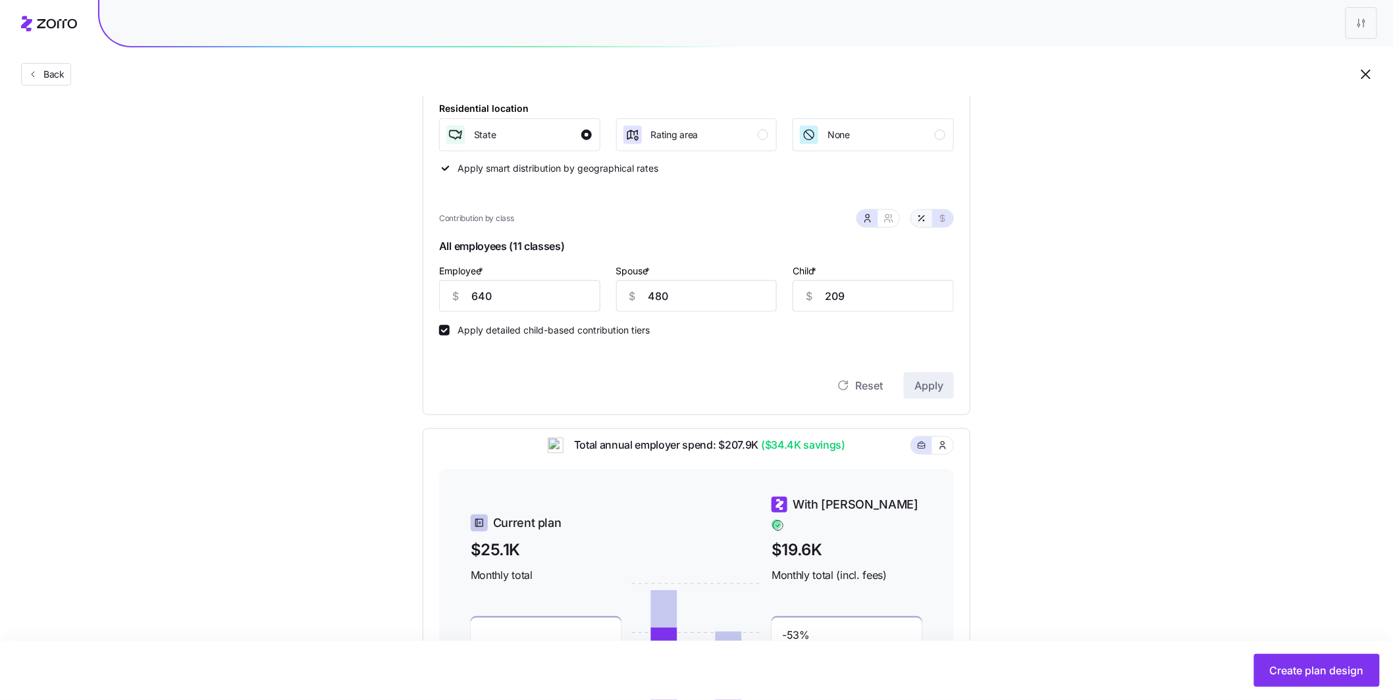
type input "100"
type input "75"
click at [589, 220] on button "button" at bounding box center [888, 218] width 21 height 17
type input "88"
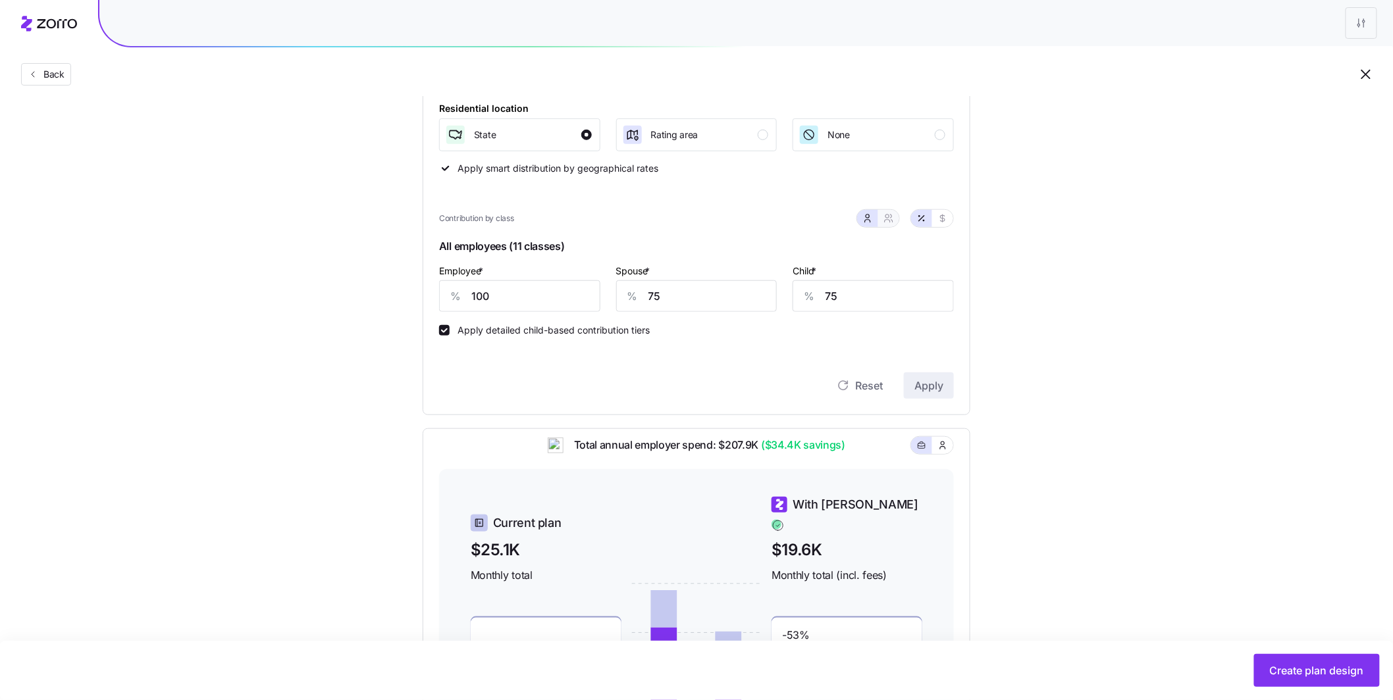
type input "90"
click at [589, 225] on button "button" at bounding box center [867, 218] width 21 height 17
type input "75"
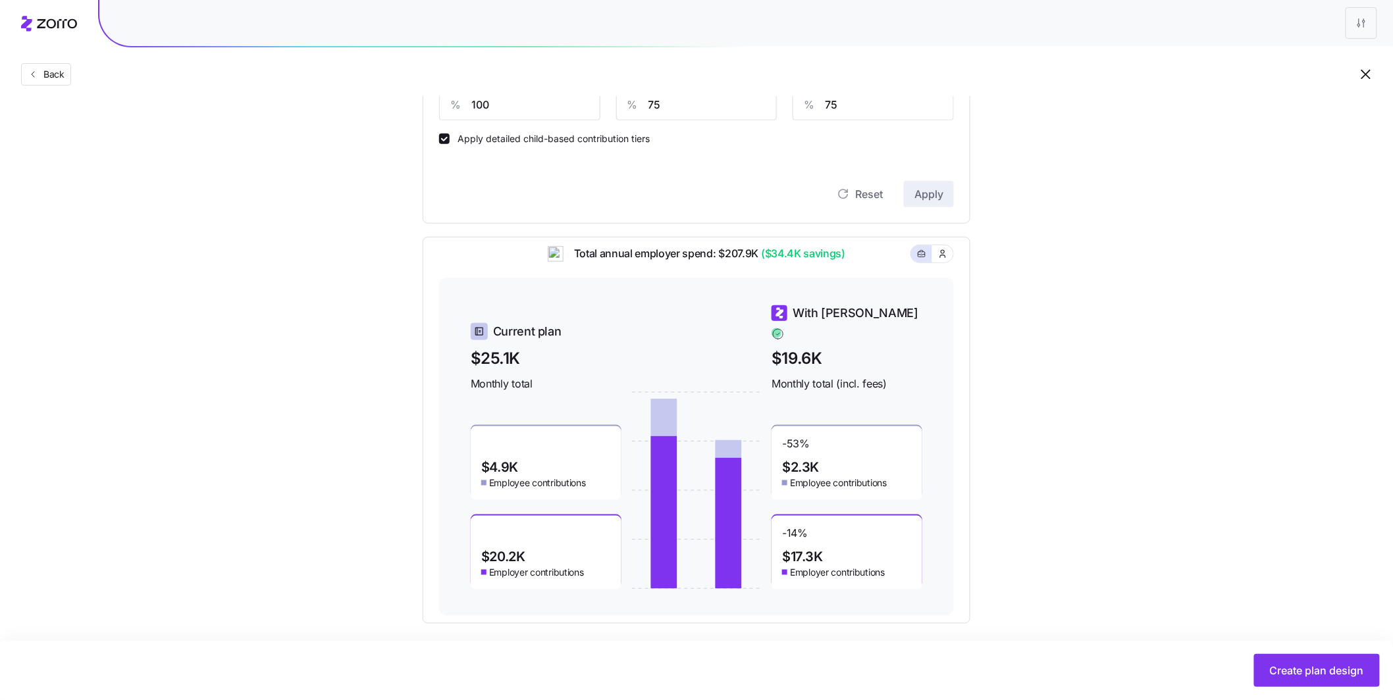
scroll to position [459, 0]
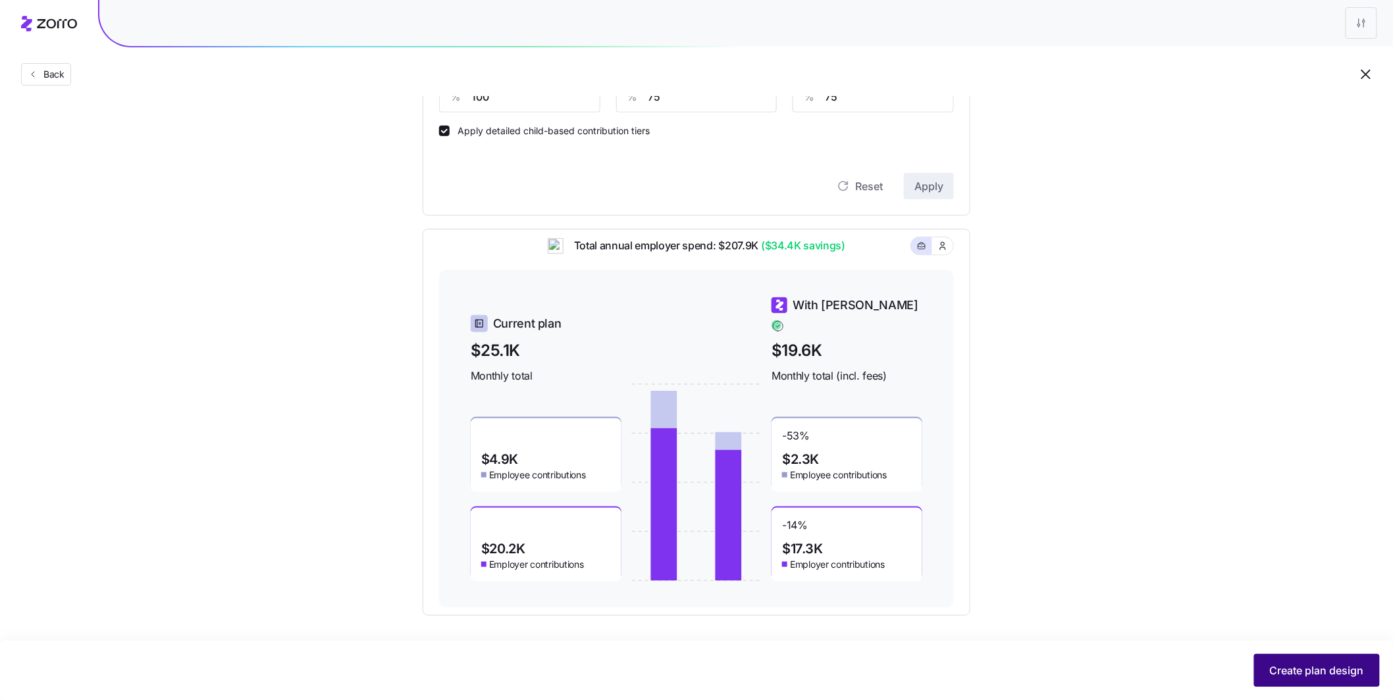
click at [589, 523] on button "Create plan design" at bounding box center [1317, 670] width 126 height 33
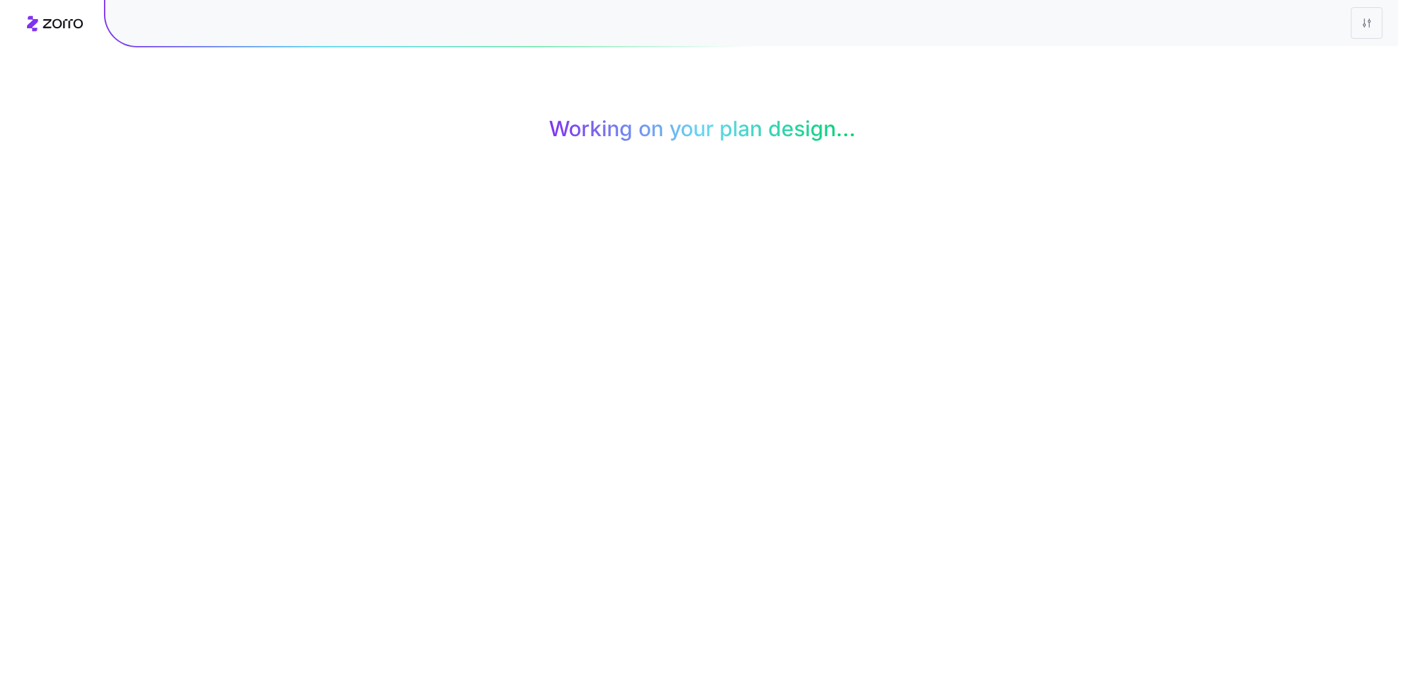
scroll to position [0, 0]
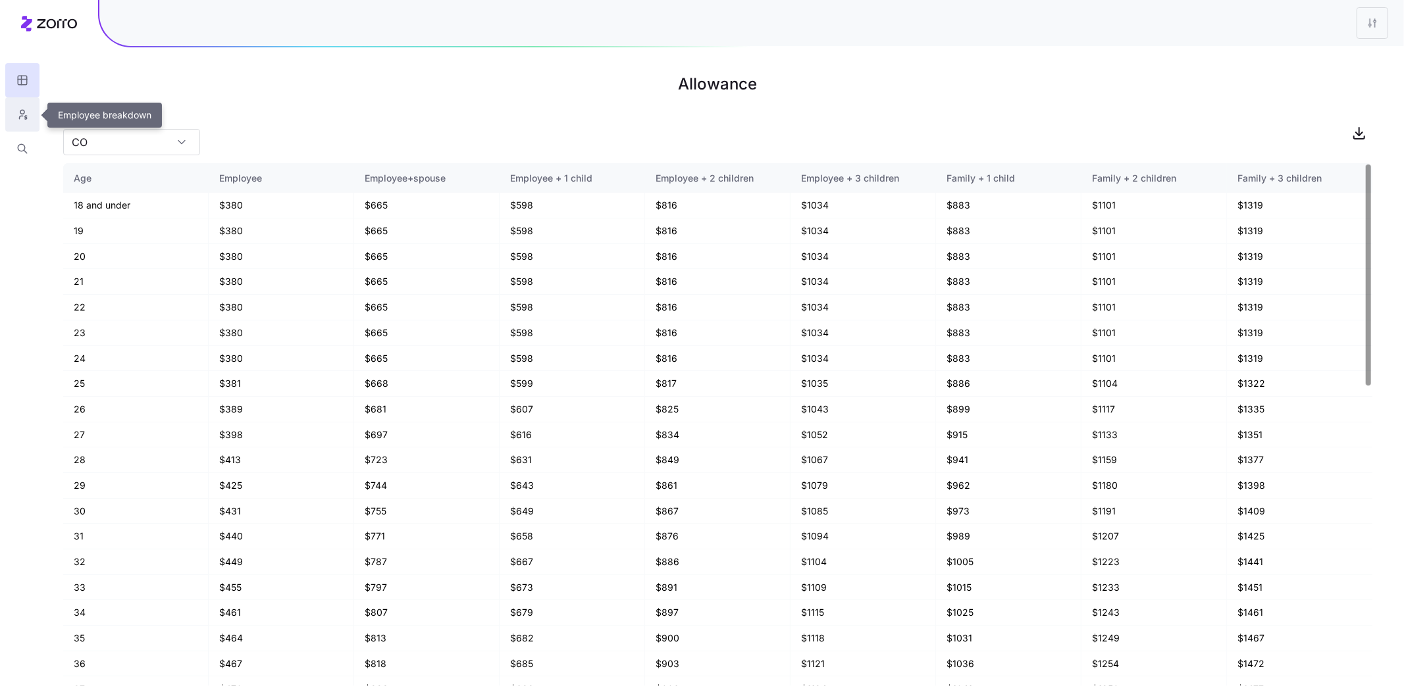
click at [19, 117] on icon "button" at bounding box center [22, 114] width 12 height 13
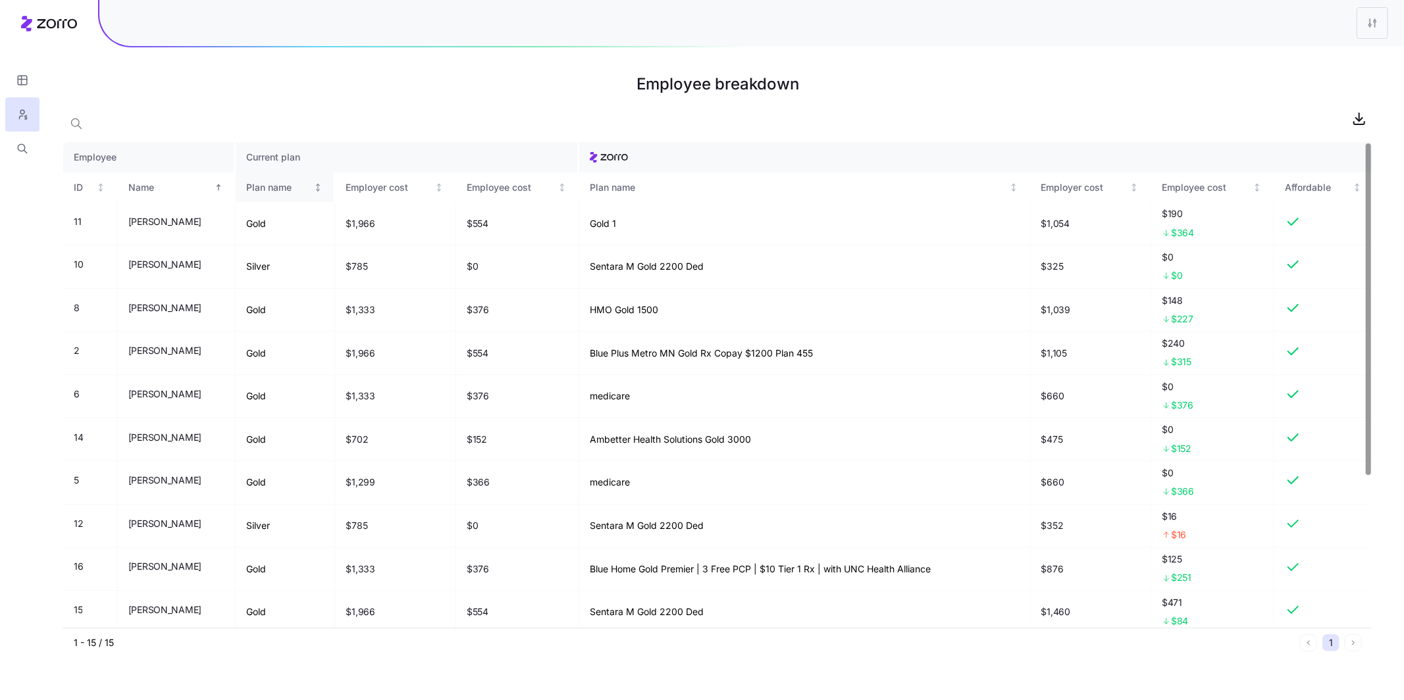
click at [288, 192] on div "Plan name" at bounding box center [278, 187] width 65 height 14
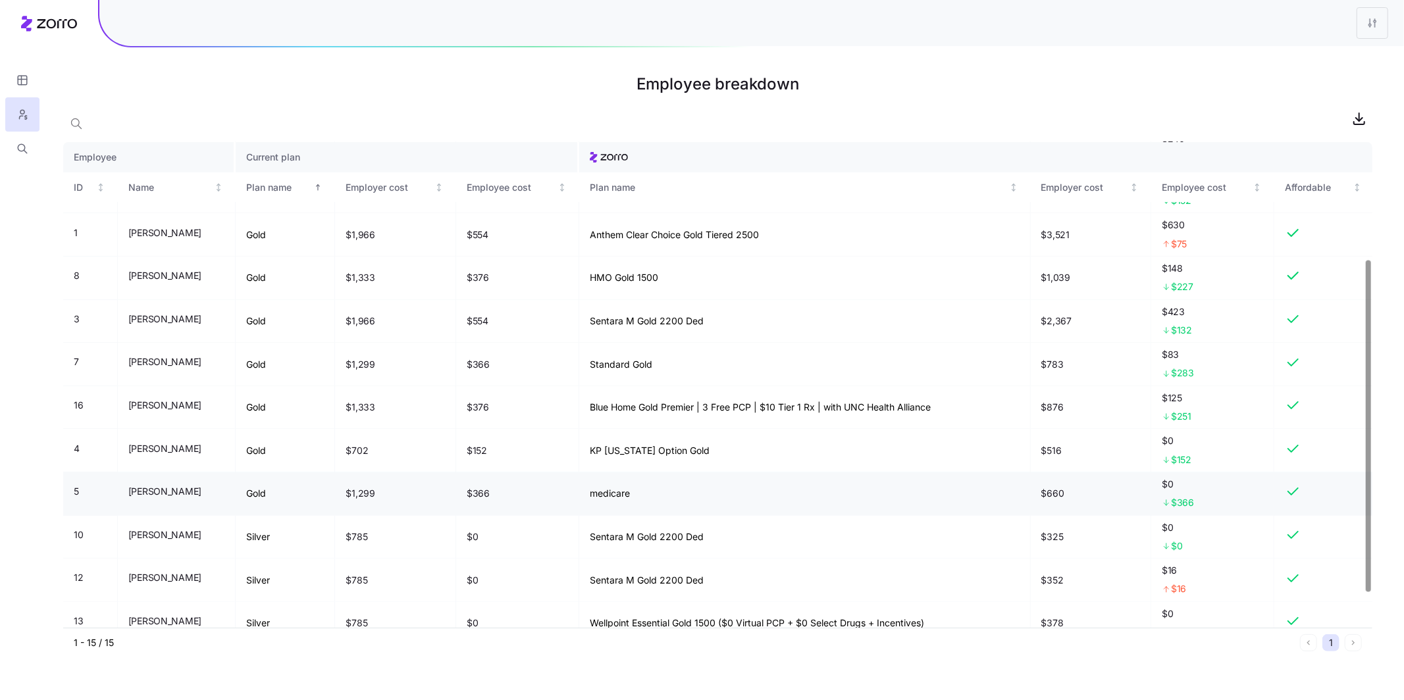
scroll to position [221, 0]
